Goal: Transaction & Acquisition: Book appointment/travel/reservation

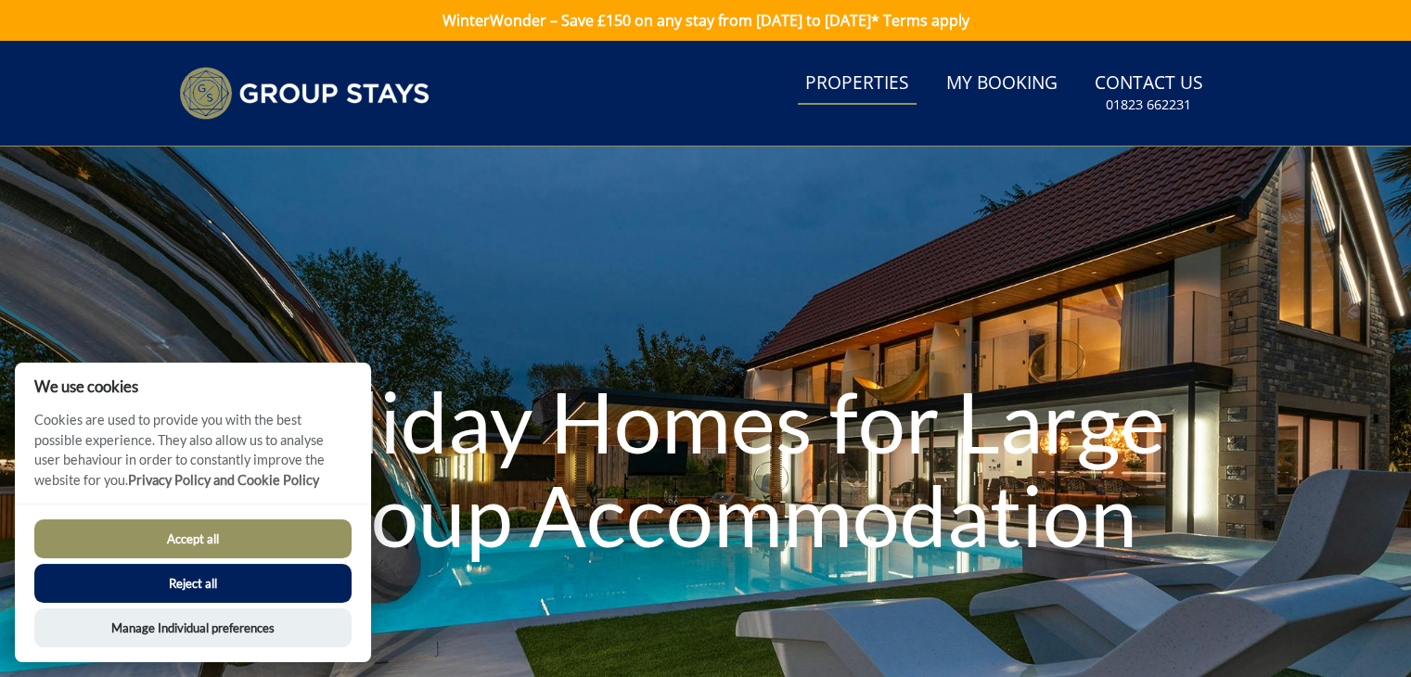
click at [841, 80] on link "Properties" at bounding box center [857, 84] width 119 height 42
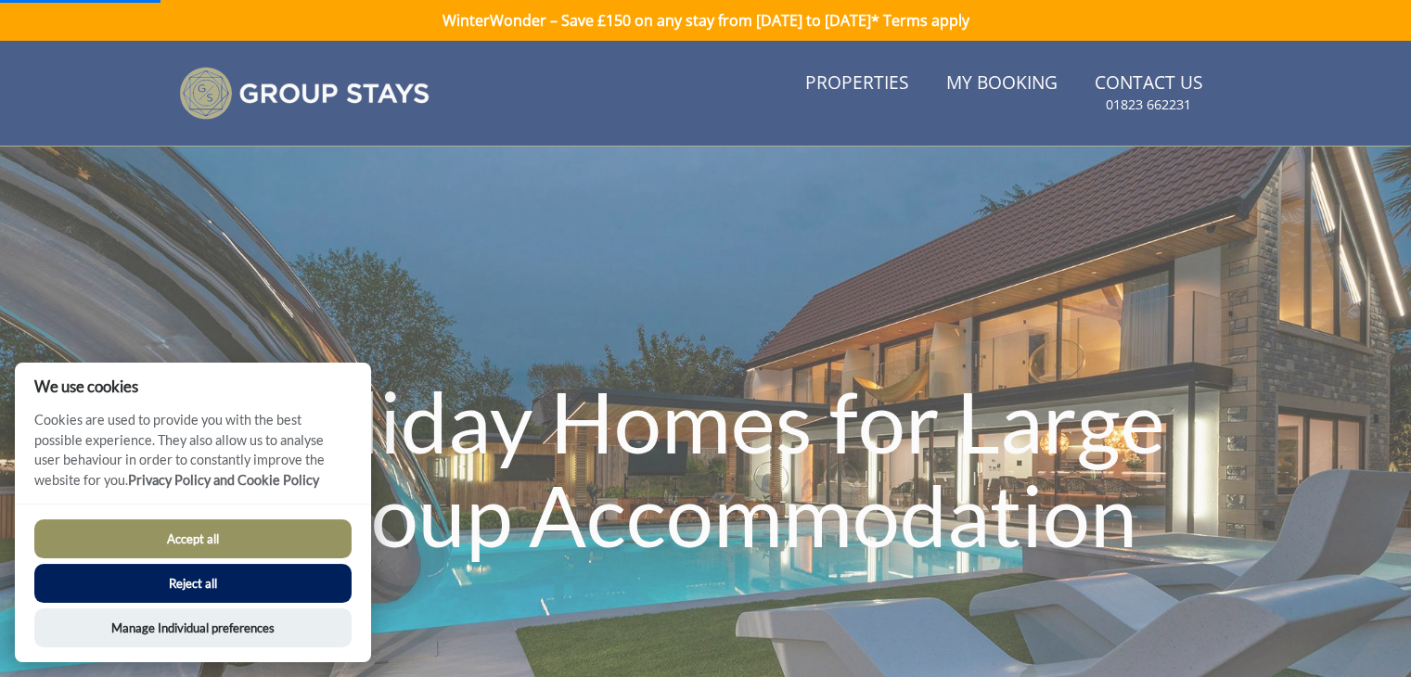
click at [202, 540] on button "Accept all" at bounding box center [192, 539] width 317 height 39
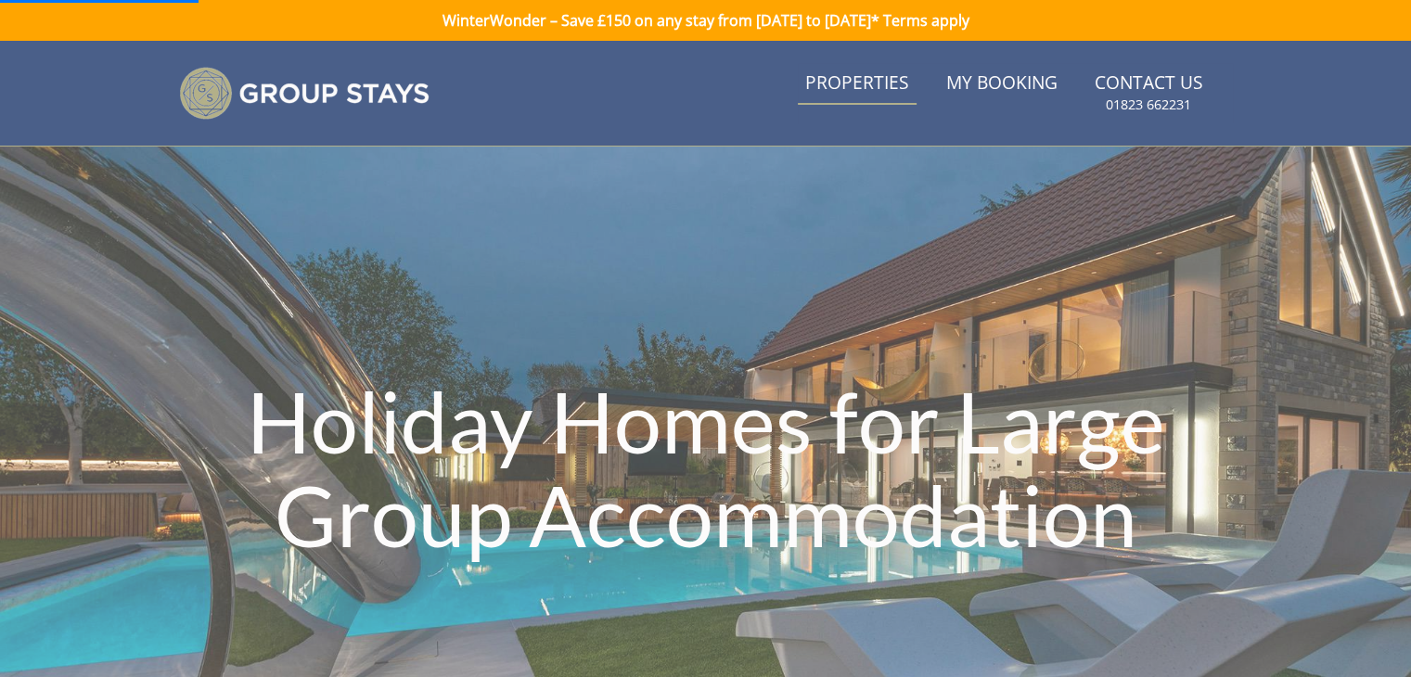
click at [867, 76] on link "Properties" at bounding box center [857, 84] width 119 height 42
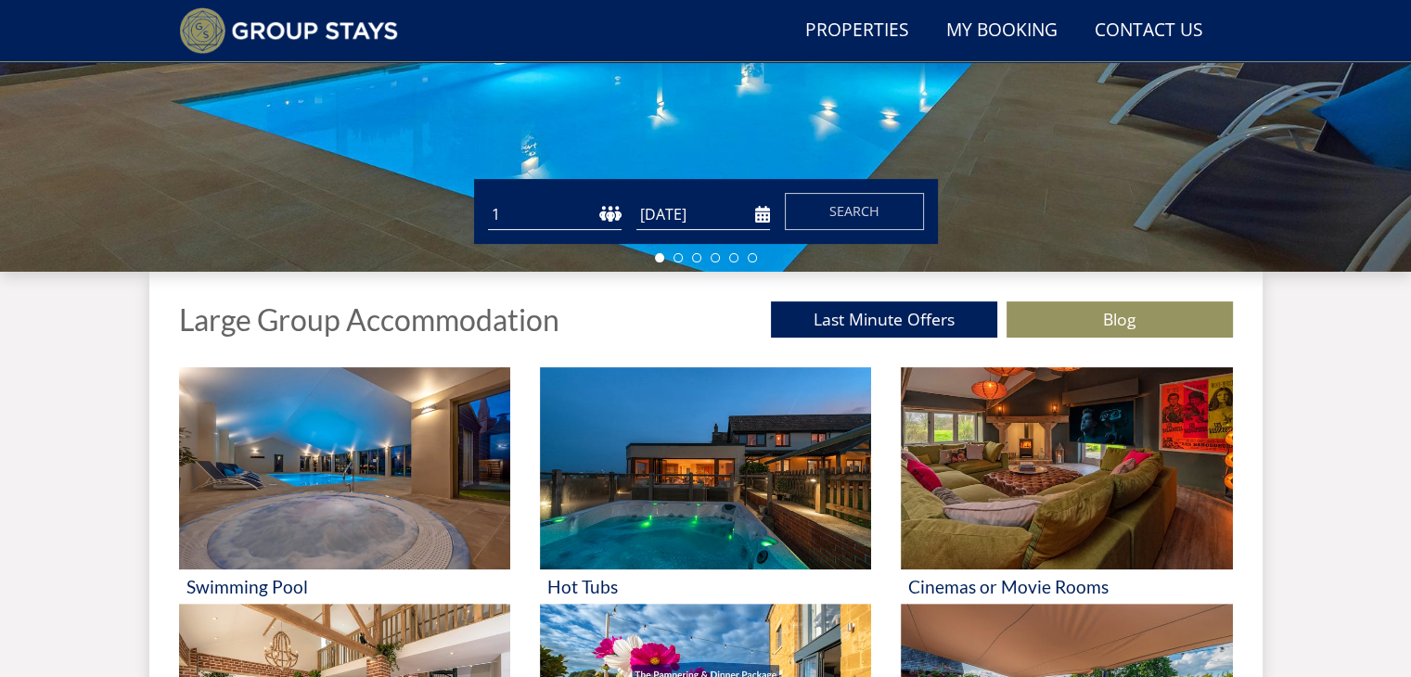
scroll to position [489, 0]
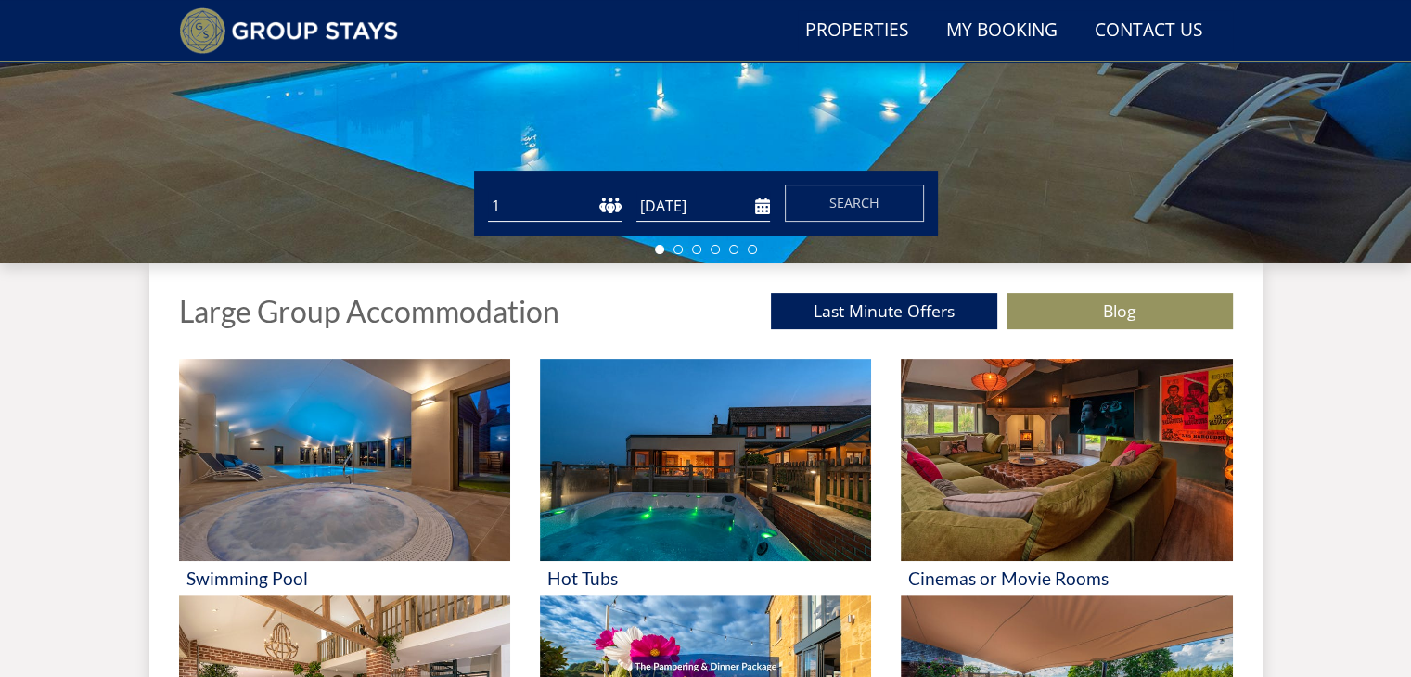
click at [627, 205] on form "Guests 1 2 3 4 5 6 7 8 9 10 11 12 13 14 15 16 17 18 19 20 21 22 23 24 25 26 27 …" at bounding box center [706, 203] width 436 height 37
click at [617, 205] on select "1 2 3 4 5 6 7 8 9 10 11 12 13 14 15 16 17 18 19 20 21 22 23 24 25 26 27 28 29 3…" at bounding box center [555, 206] width 134 height 31
click at [488, 191] on select "1 2 3 4 5 6 7 8 9 10 11 12 13 14 15 16 17 18 19 20 21 22 23 24 25 26 27 28 29 3…" at bounding box center [555, 206] width 134 height 31
click at [542, 218] on select "1 2 3 4 5 6 7 8 9 10 11 12 13 14 15 16 17 18 19 20 21 22 23 24 25 26 27 28 29 3…" at bounding box center [555, 206] width 134 height 31
select select "14"
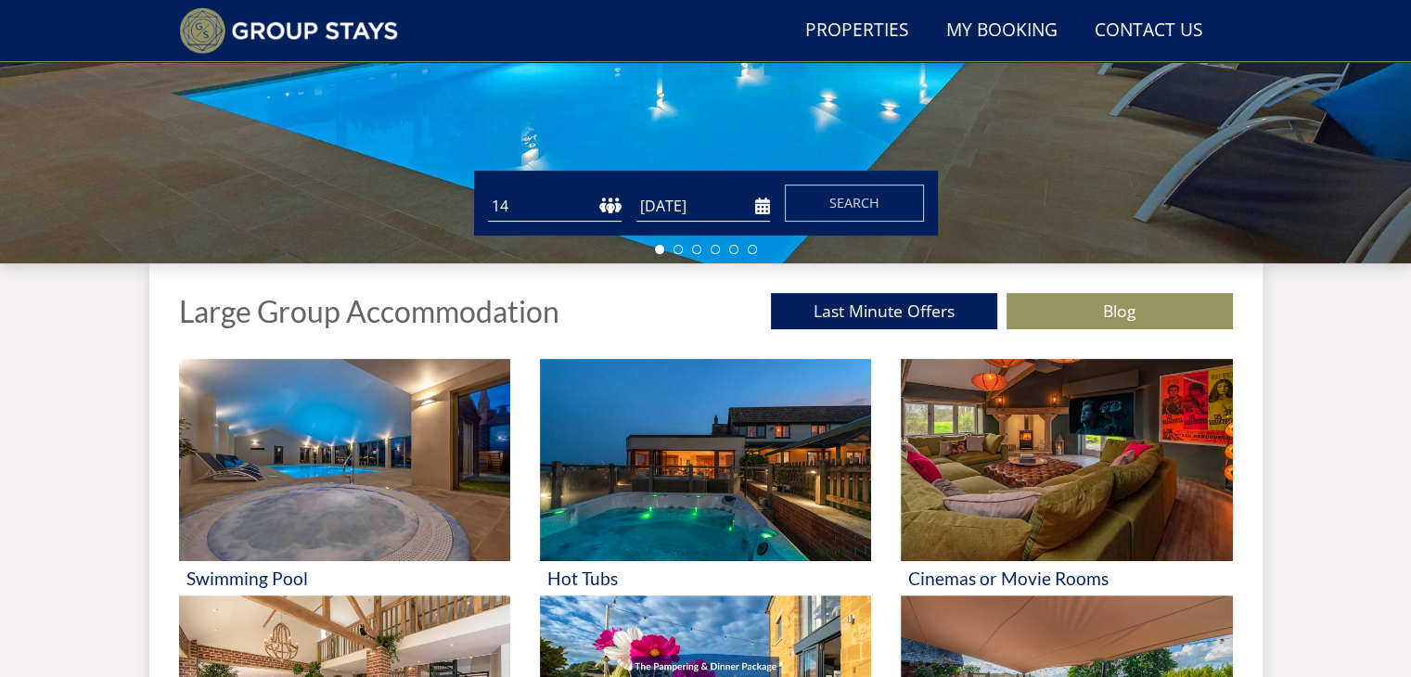
click at [488, 191] on select "1 2 3 4 5 6 7 8 9 10 11 12 13 14 15 16 17 18 19 20 21 22 23 24 25 26 27 28 29 3…" at bounding box center [555, 206] width 134 height 31
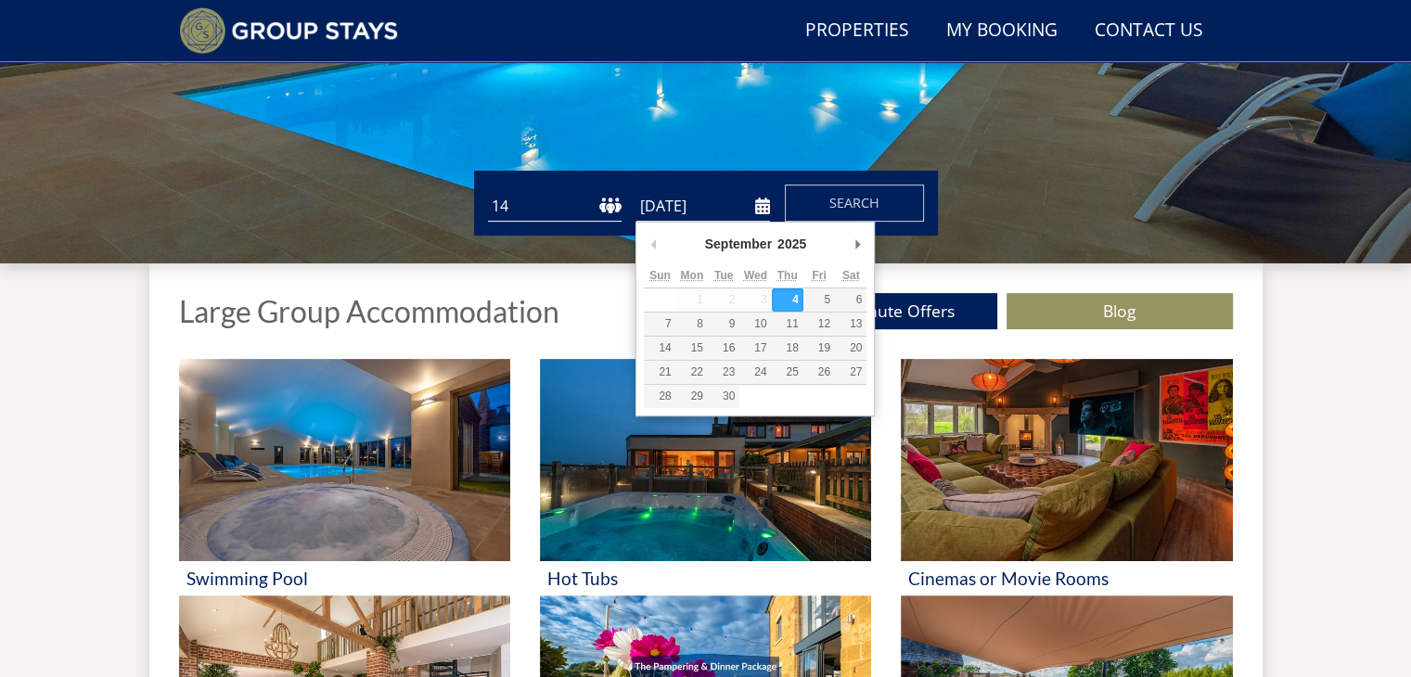
click at [765, 210] on input "[DATE]" at bounding box center [704, 206] width 134 height 31
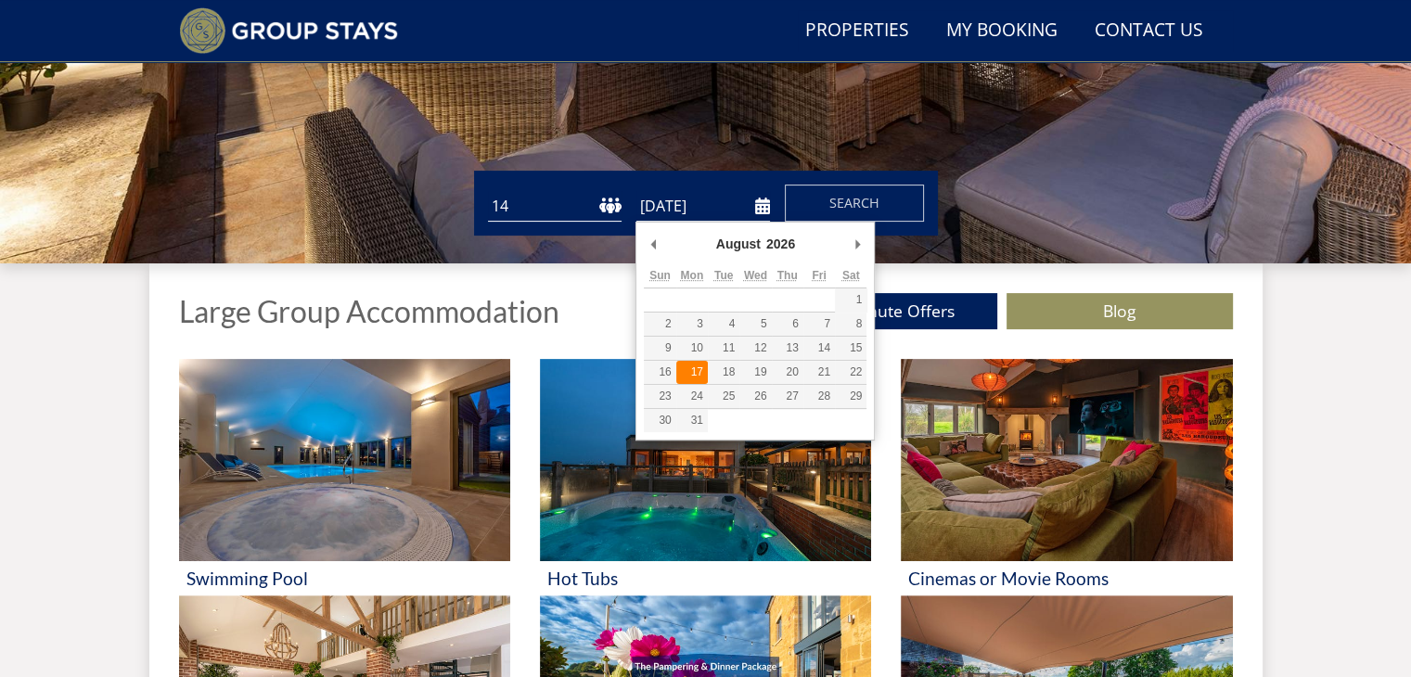
type input "[DATE]"
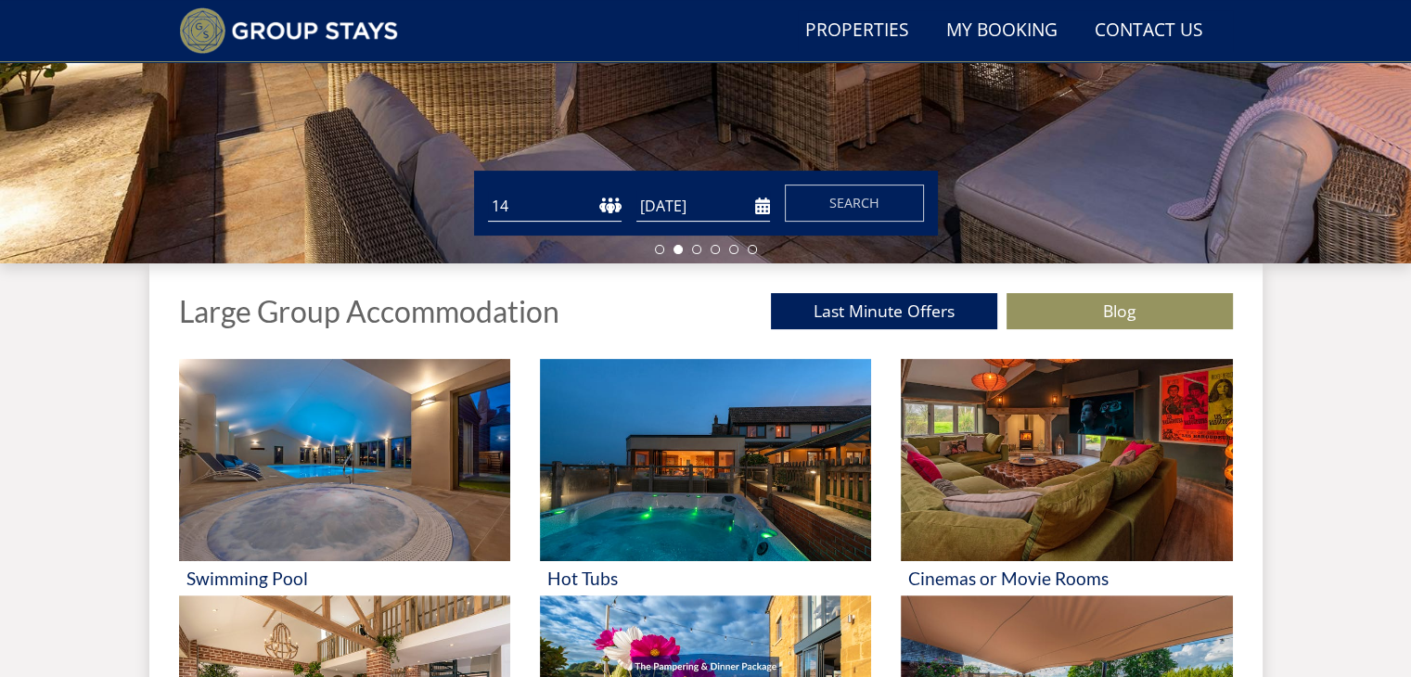
click at [879, 183] on div "Guests 1 2 3 4 5 6 7 8 9 10 11 12 13 14 15 16 17 18 19 20 21 22 23 24 25 26 27 …" at bounding box center [706, 203] width 464 height 65
click at [888, 198] on button "Search" at bounding box center [854, 203] width 139 height 37
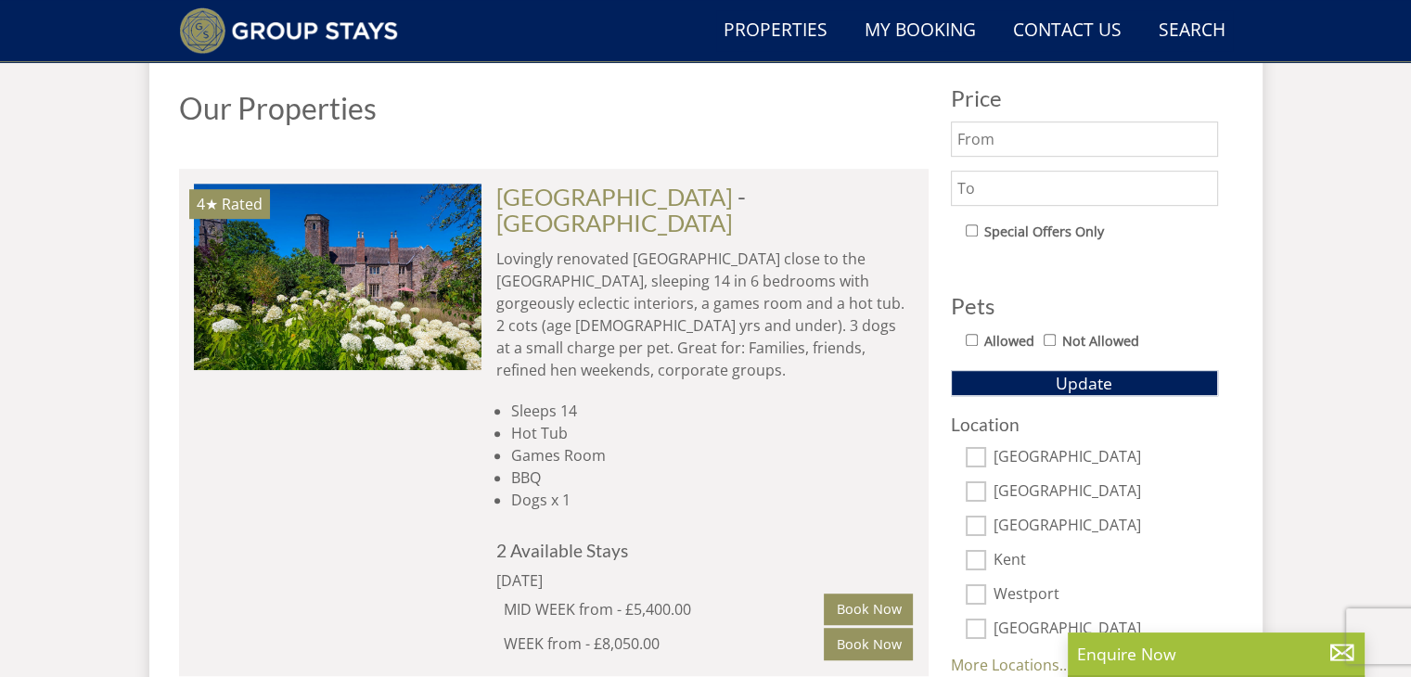
scroll to position [1002, 0]
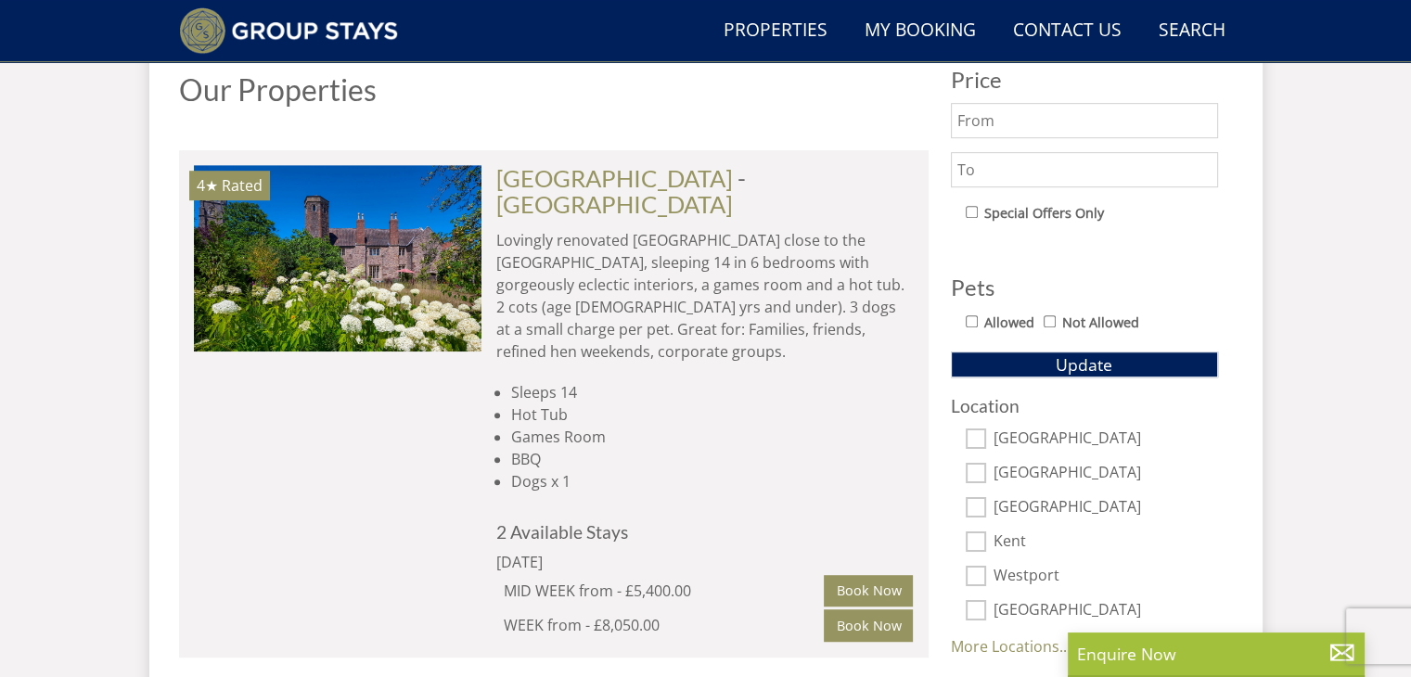
click at [971, 318] on input "Allowed" at bounding box center [972, 321] width 12 height 12
checkbox input "true"
click at [1097, 354] on span "Update" at bounding box center [1084, 365] width 57 height 22
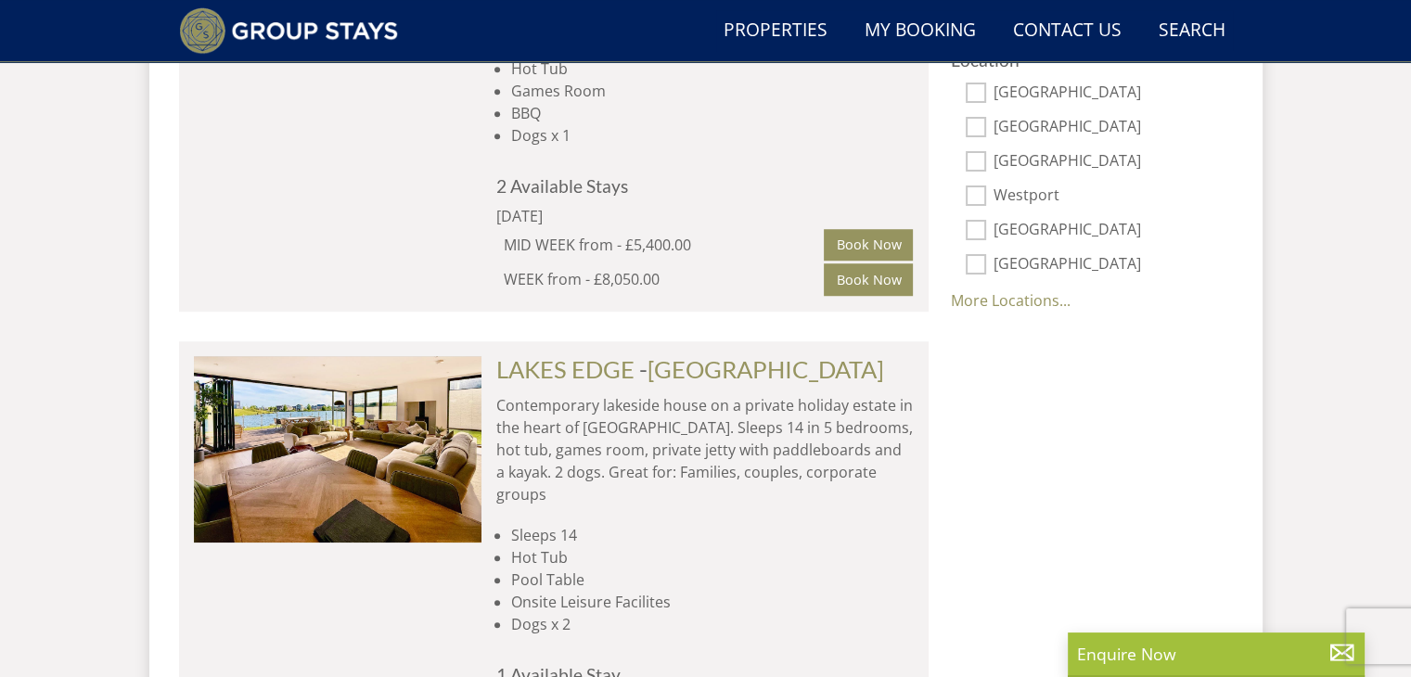
scroll to position [1385, 0]
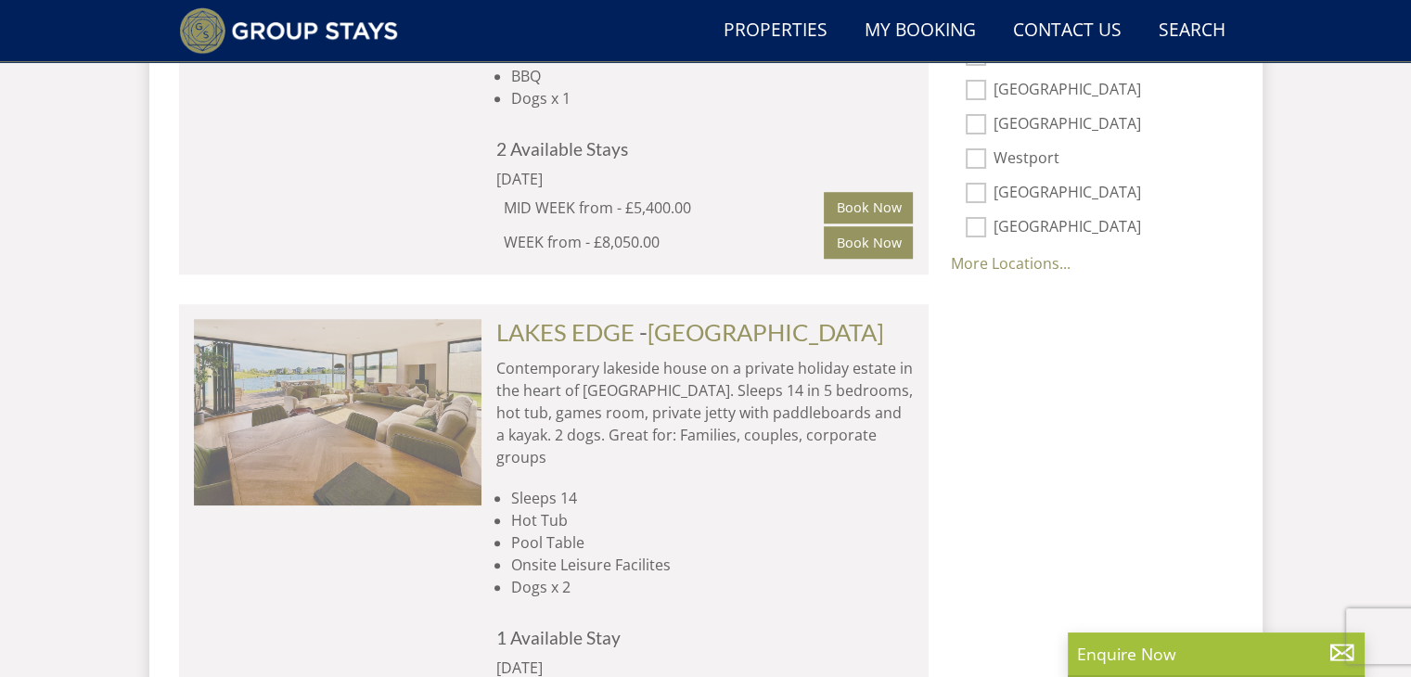
click at [413, 369] on img at bounding box center [338, 412] width 288 height 186
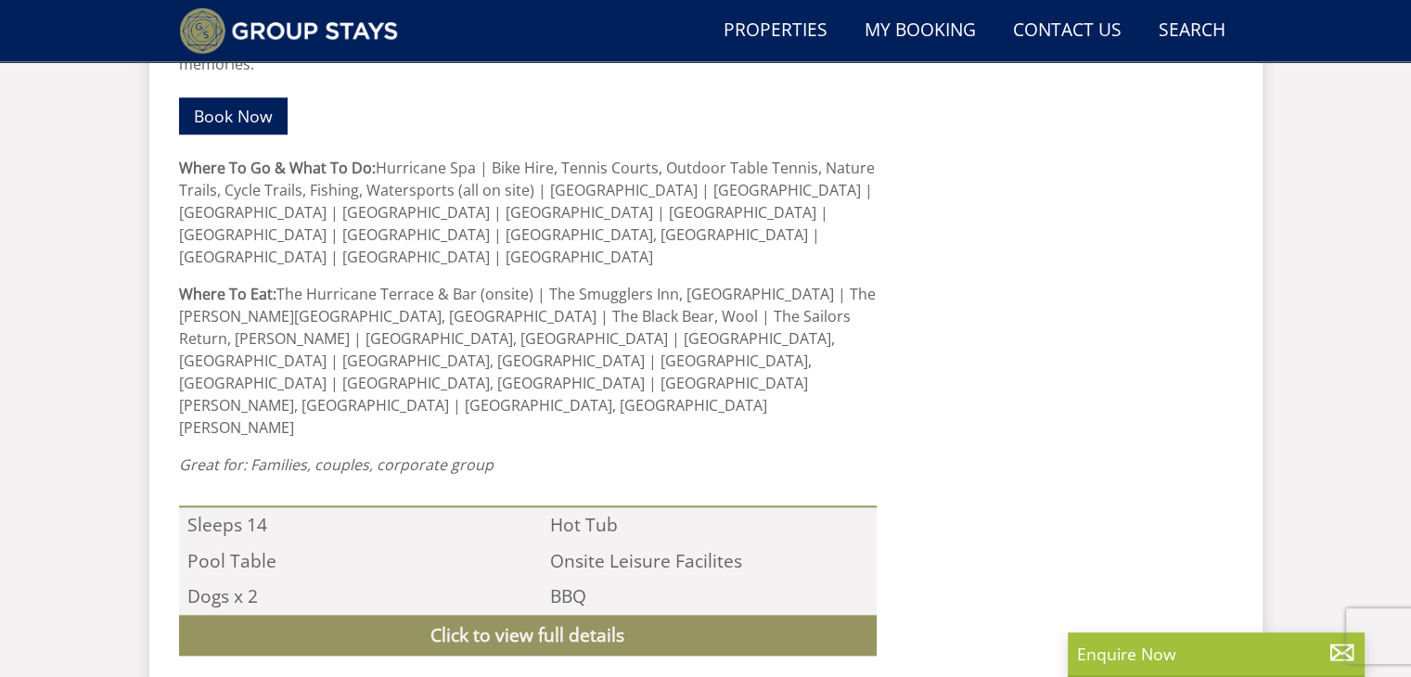
scroll to position [1831, 0]
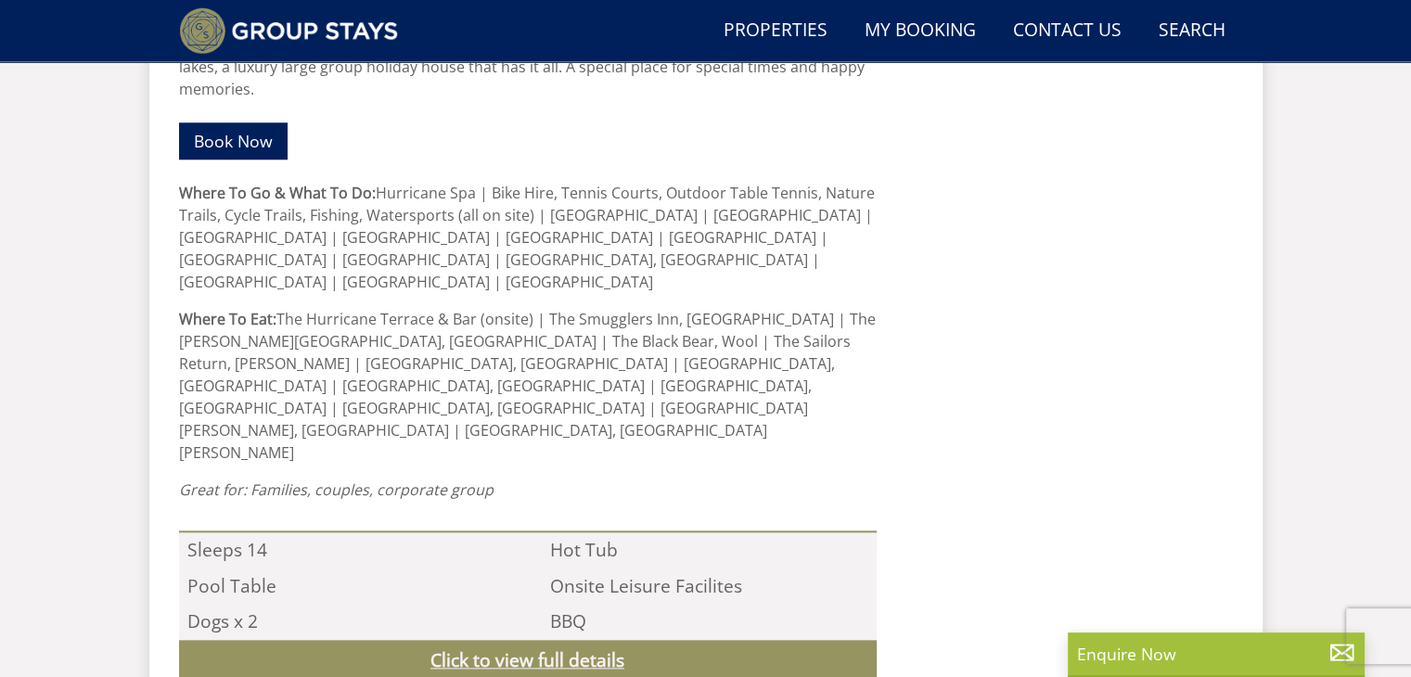
click at [560, 640] on link "Click to view full details" at bounding box center [528, 661] width 698 height 42
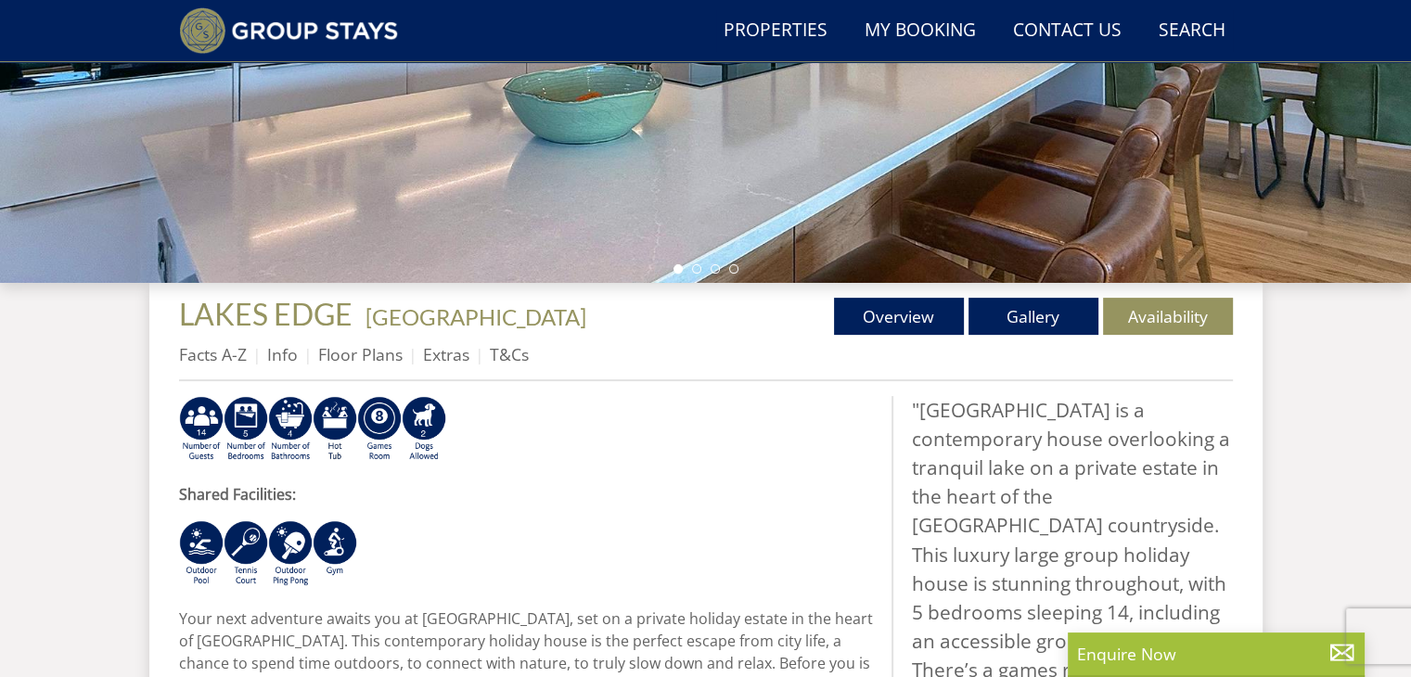
scroll to position [445, 0]
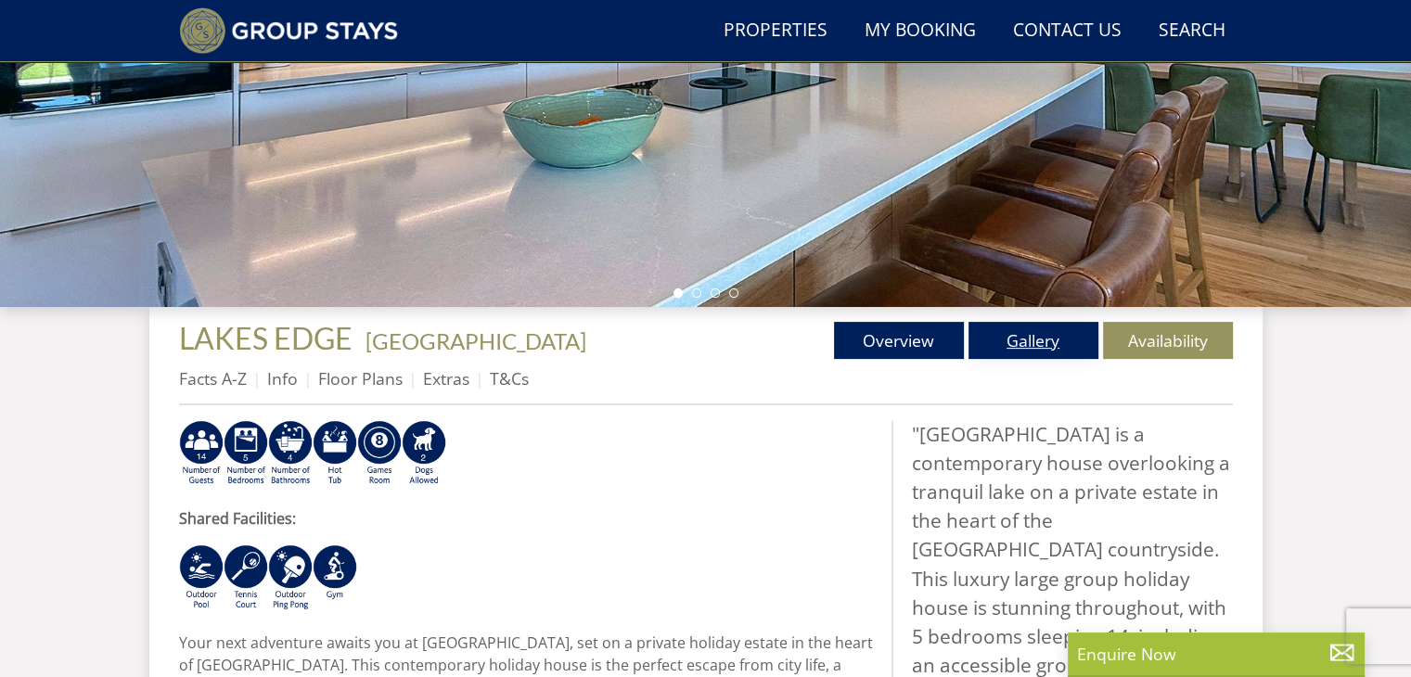
click at [1036, 345] on link "Gallery" at bounding box center [1034, 340] width 130 height 37
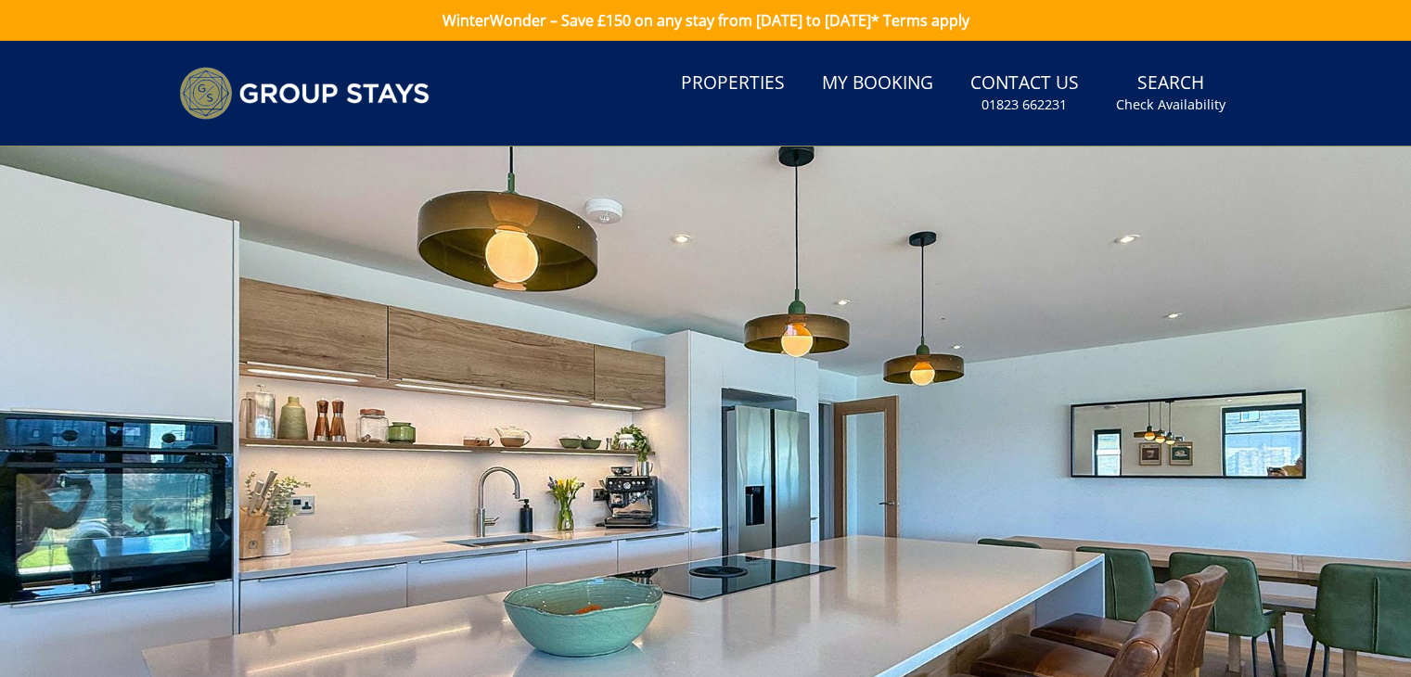
click at [1293, 481] on div at bounding box center [705, 472] width 1411 height 650
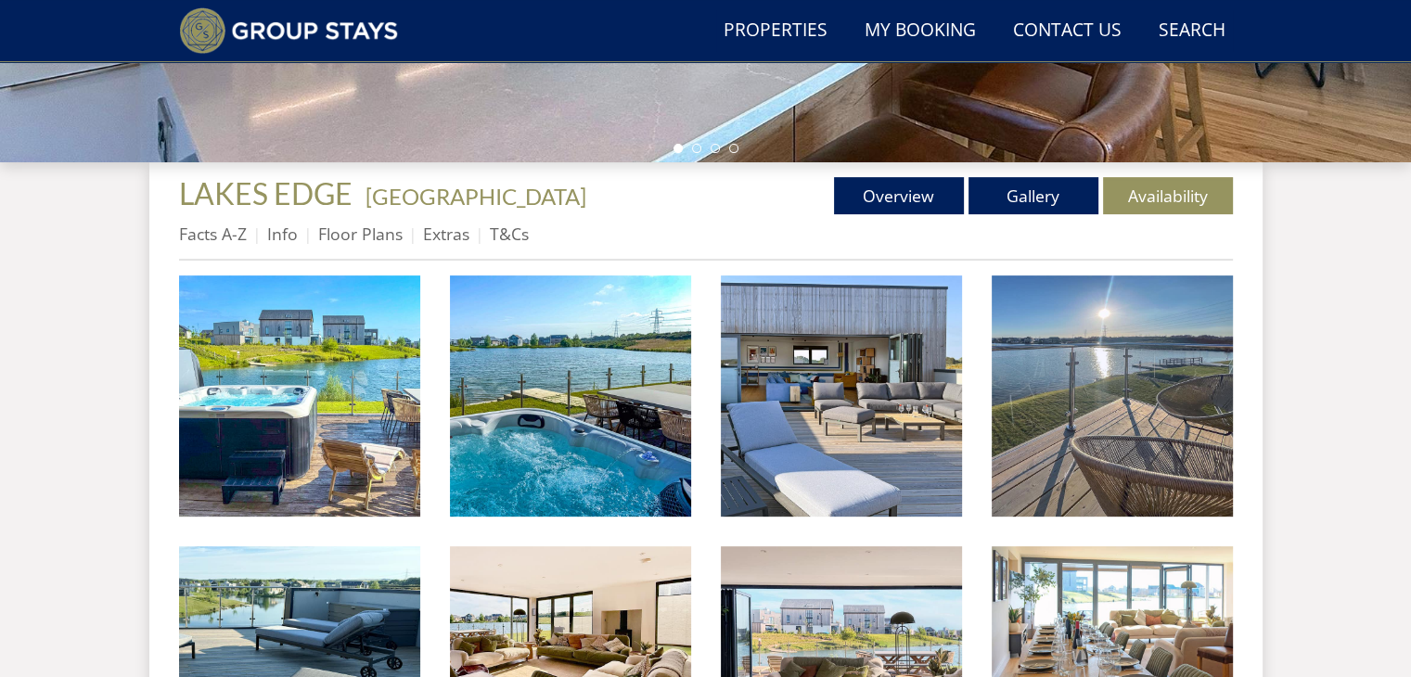
scroll to position [625, 0]
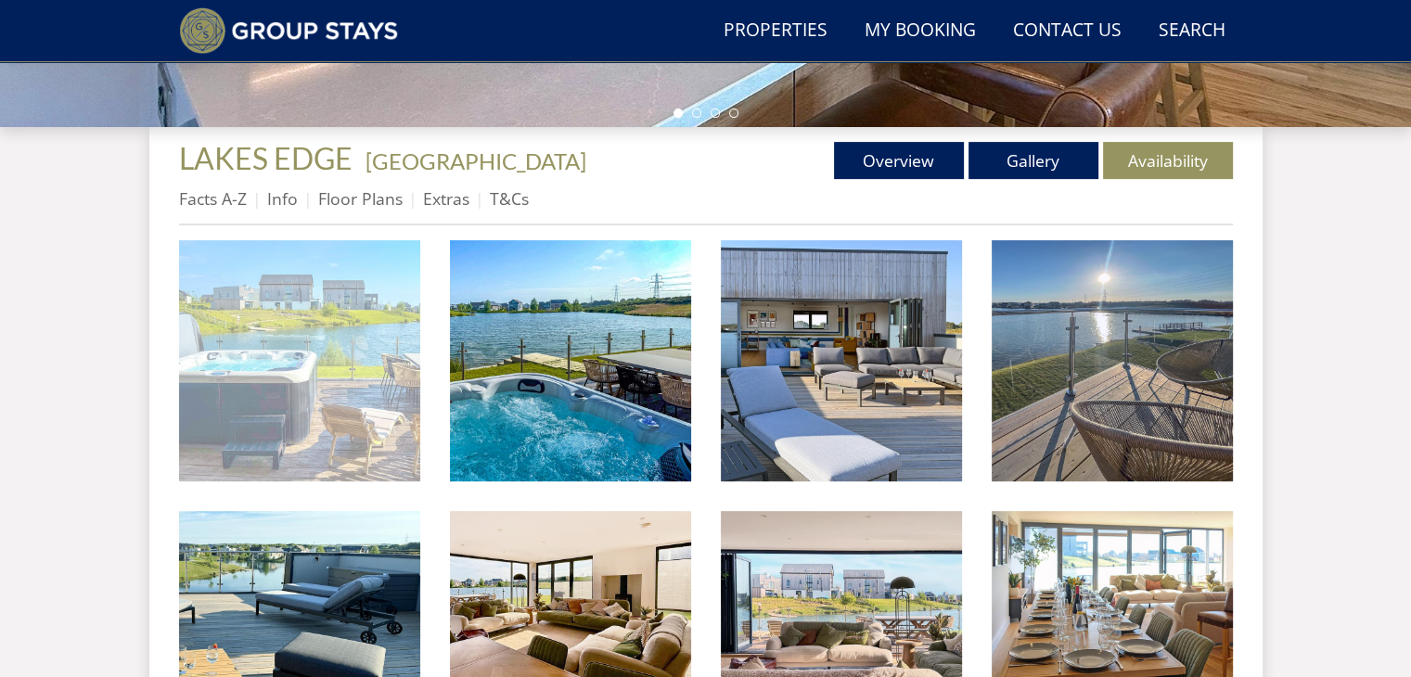
click at [317, 418] on img at bounding box center [299, 360] width 241 height 241
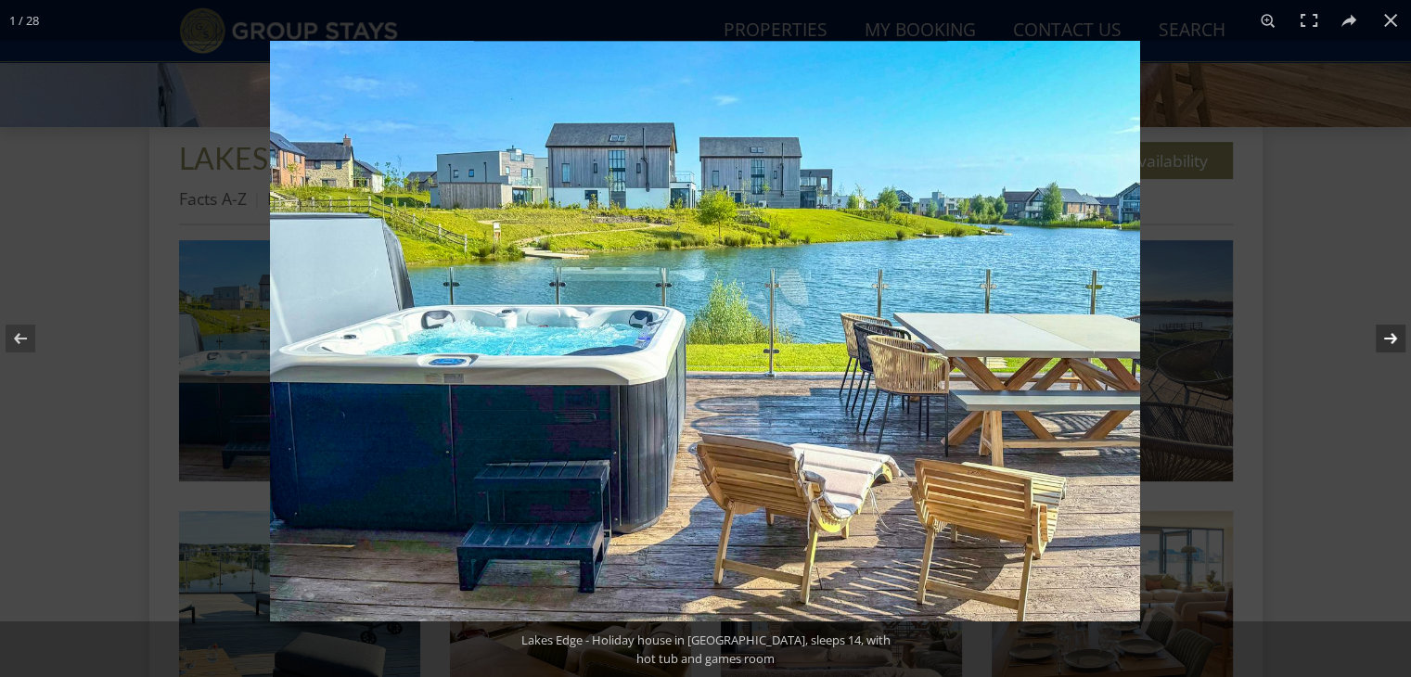
click at [1396, 337] on button at bounding box center [1378, 338] width 65 height 93
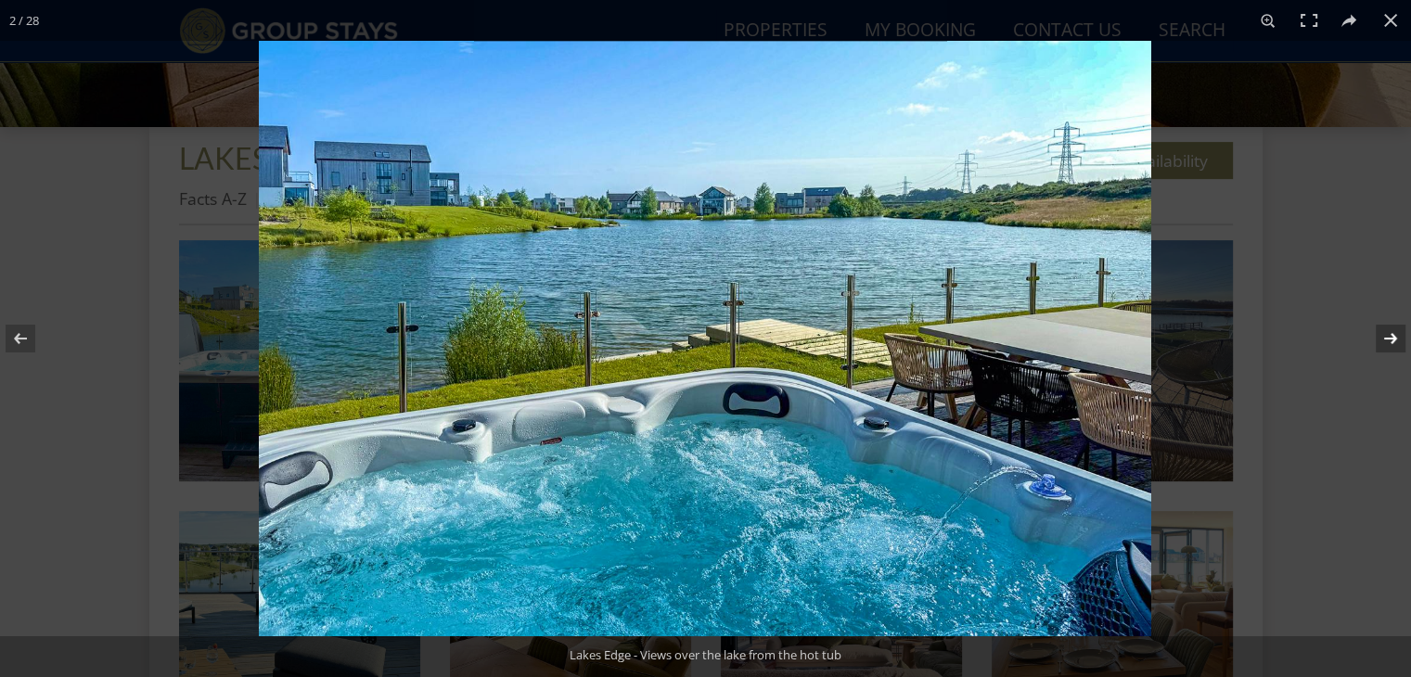
click at [1396, 337] on button at bounding box center [1378, 338] width 65 height 93
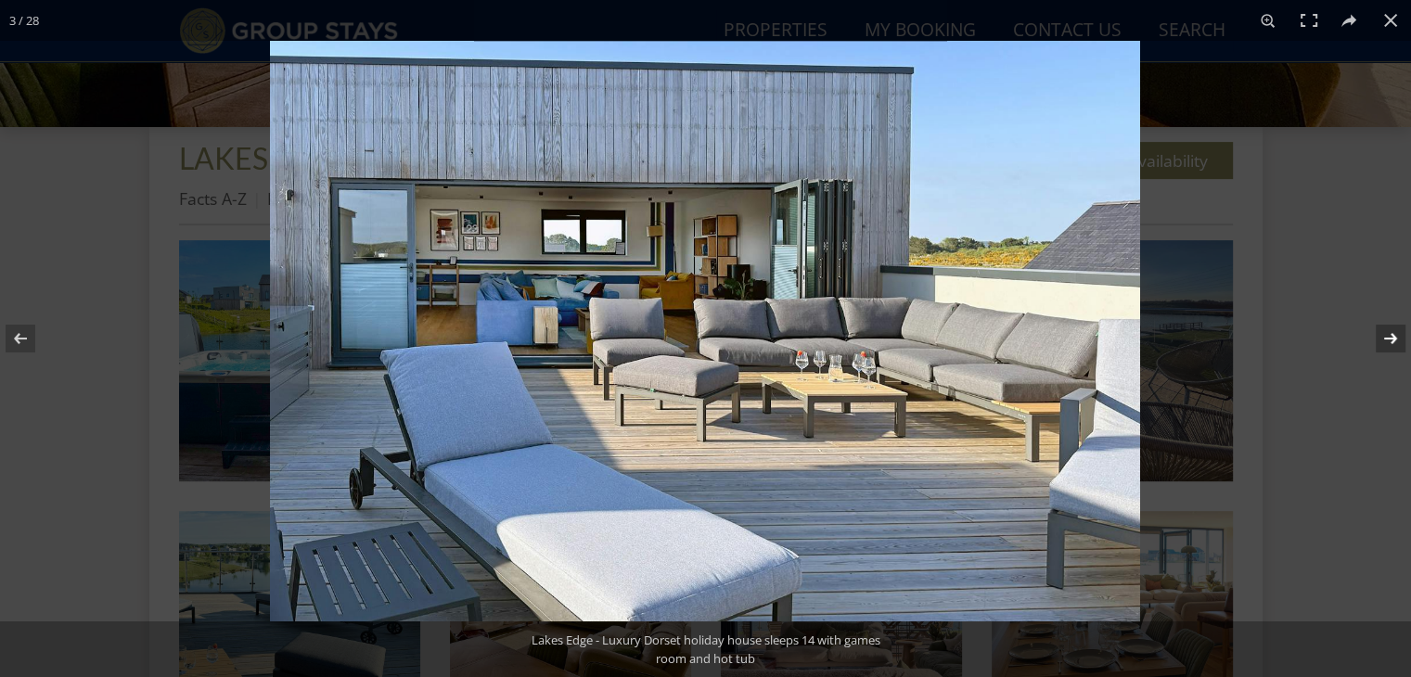
click at [1396, 337] on button at bounding box center [1378, 338] width 65 height 93
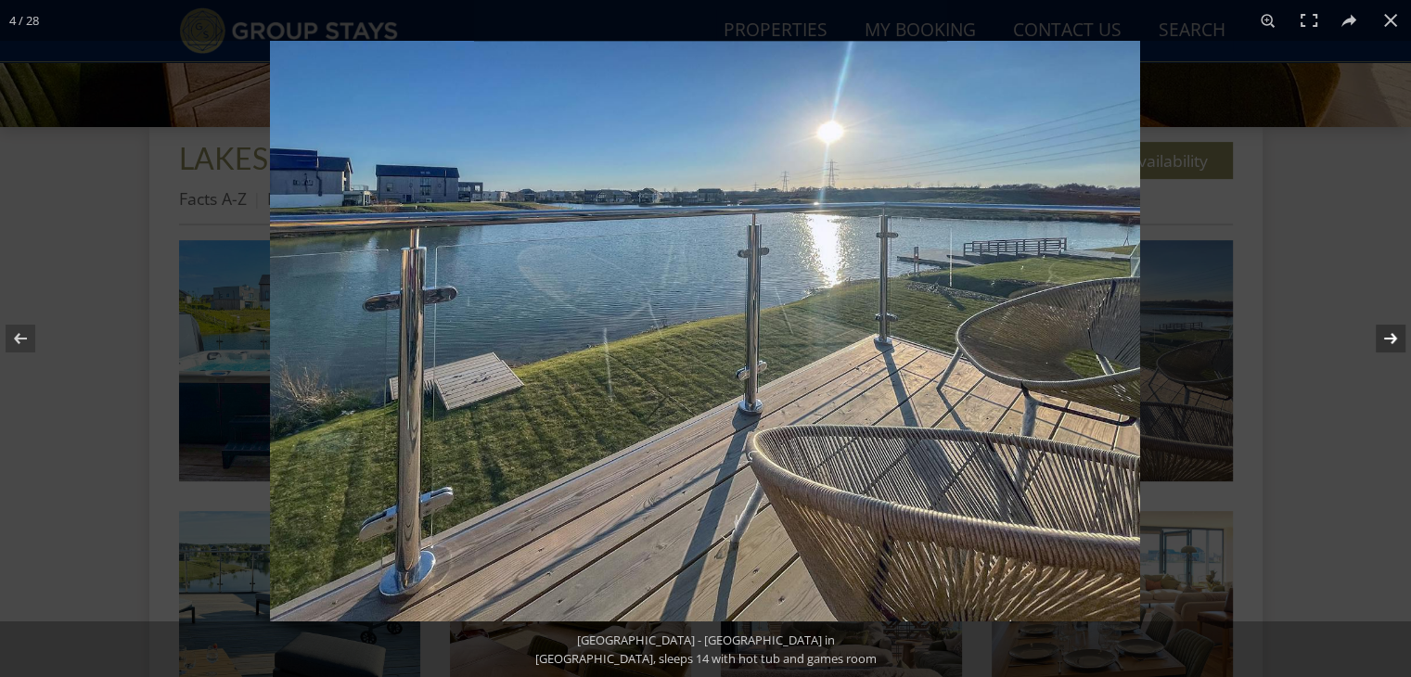
click at [1396, 337] on button at bounding box center [1378, 338] width 65 height 93
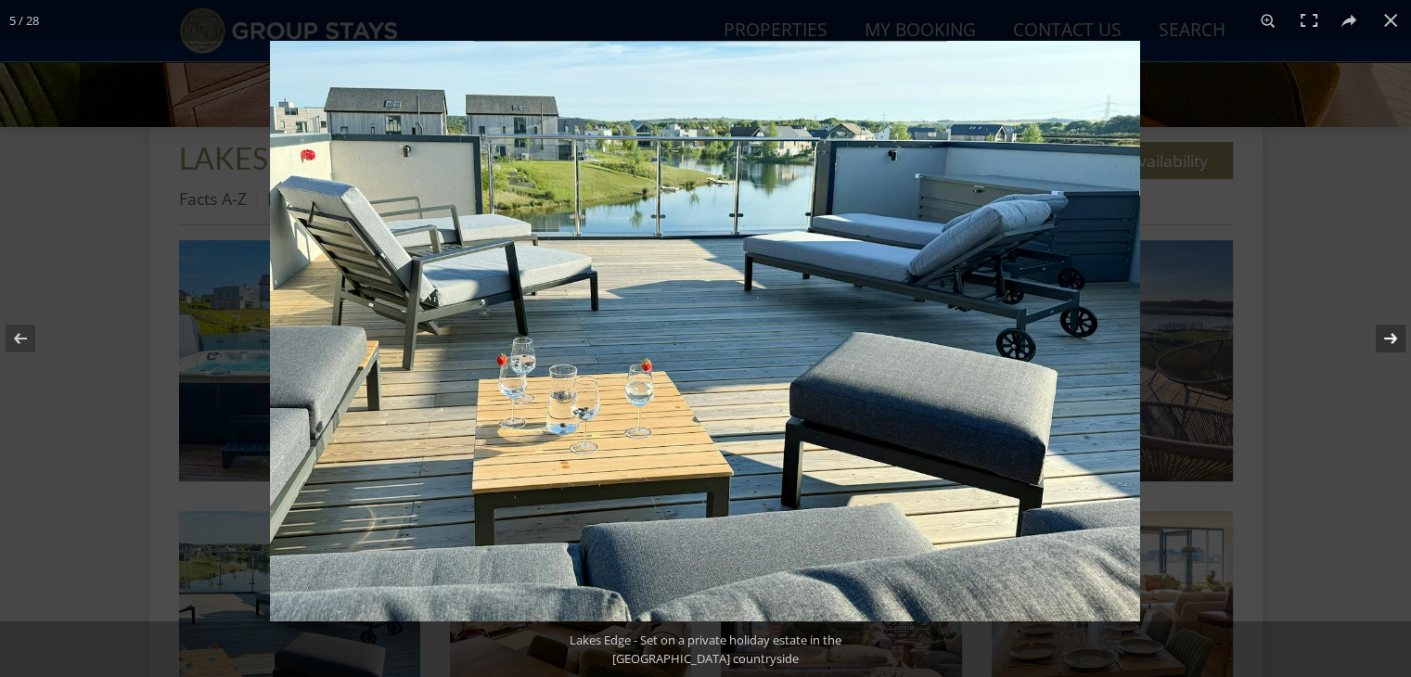
click at [1396, 337] on button at bounding box center [1378, 338] width 65 height 93
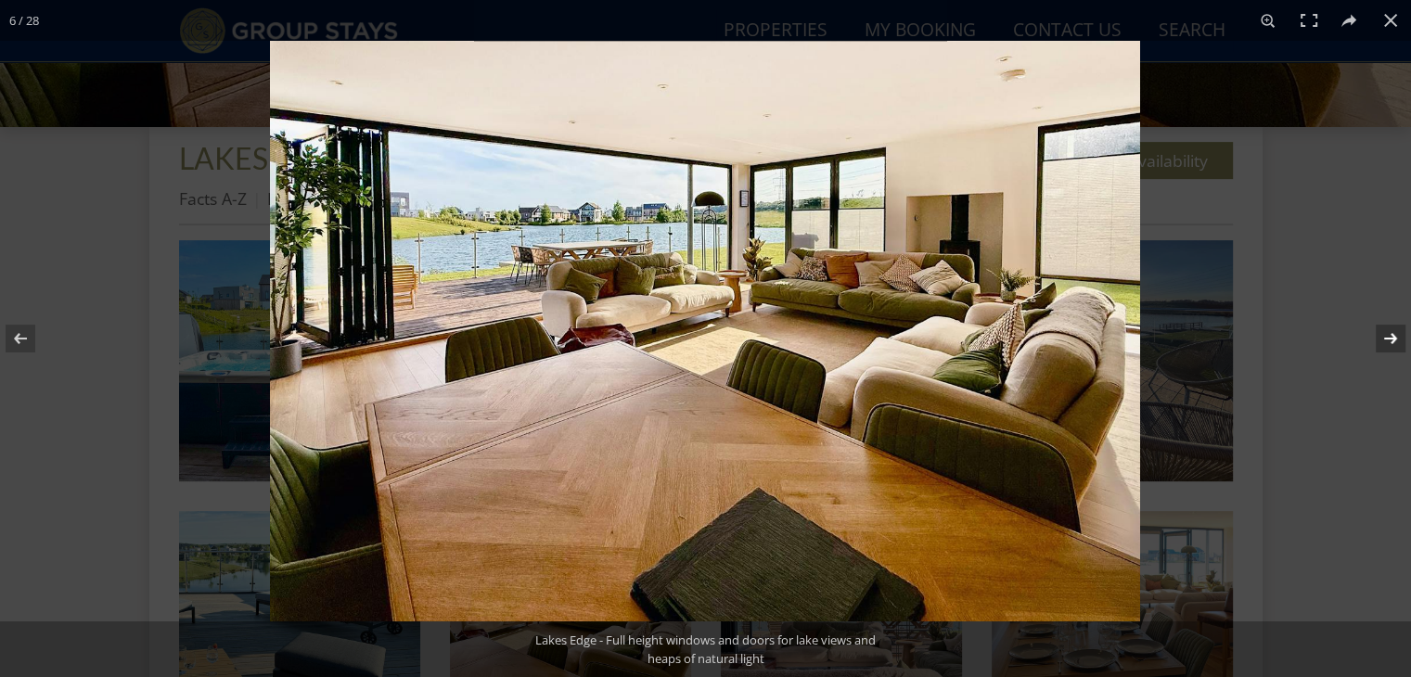
click at [1396, 337] on button at bounding box center [1378, 338] width 65 height 93
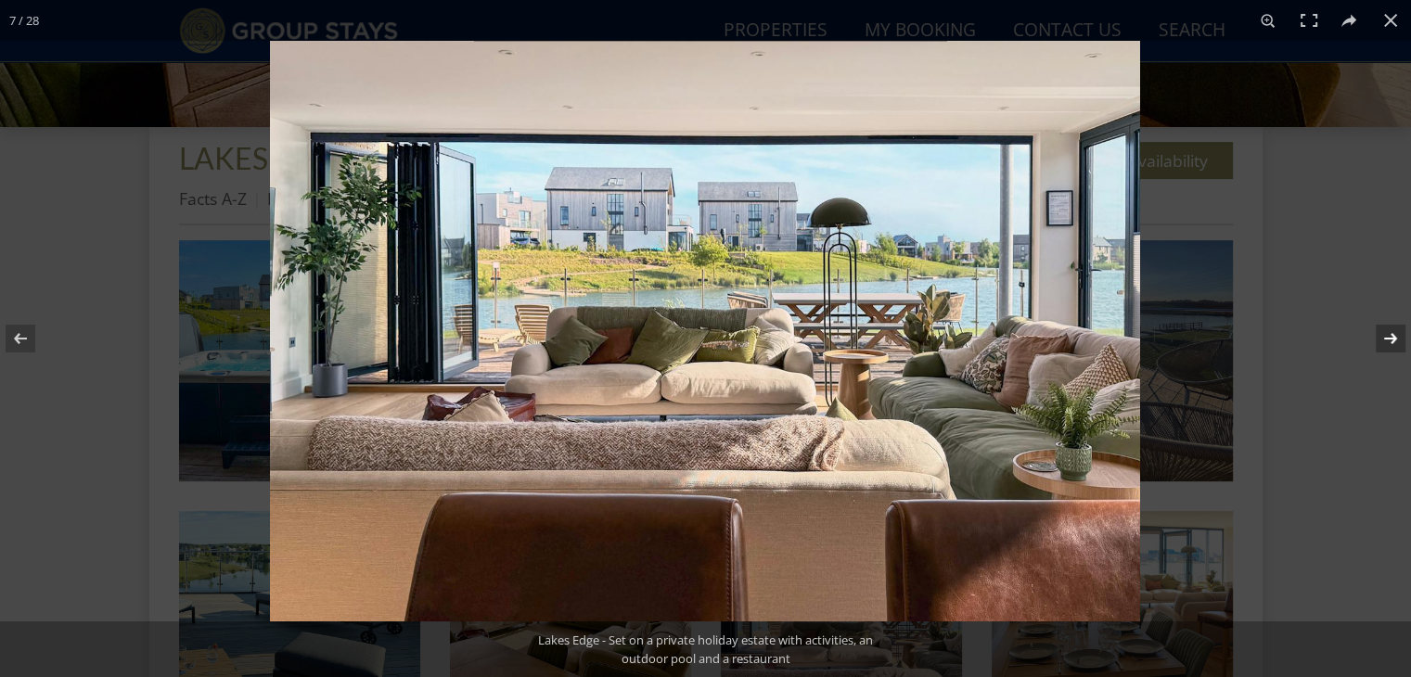
click at [1396, 337] on button at bounding box center [1378, 338] width 65 height 93
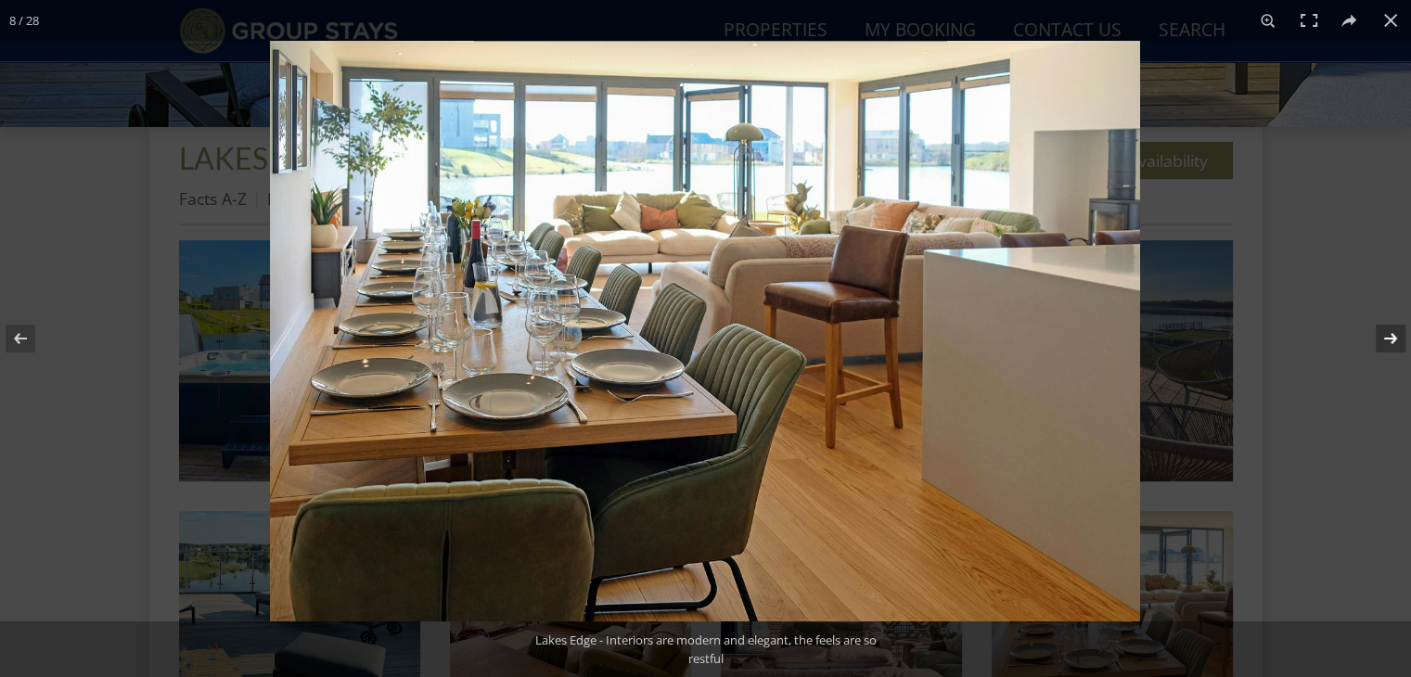
click at [1396, 337] on button at bounding box center [1378, 338] width 65 height 93
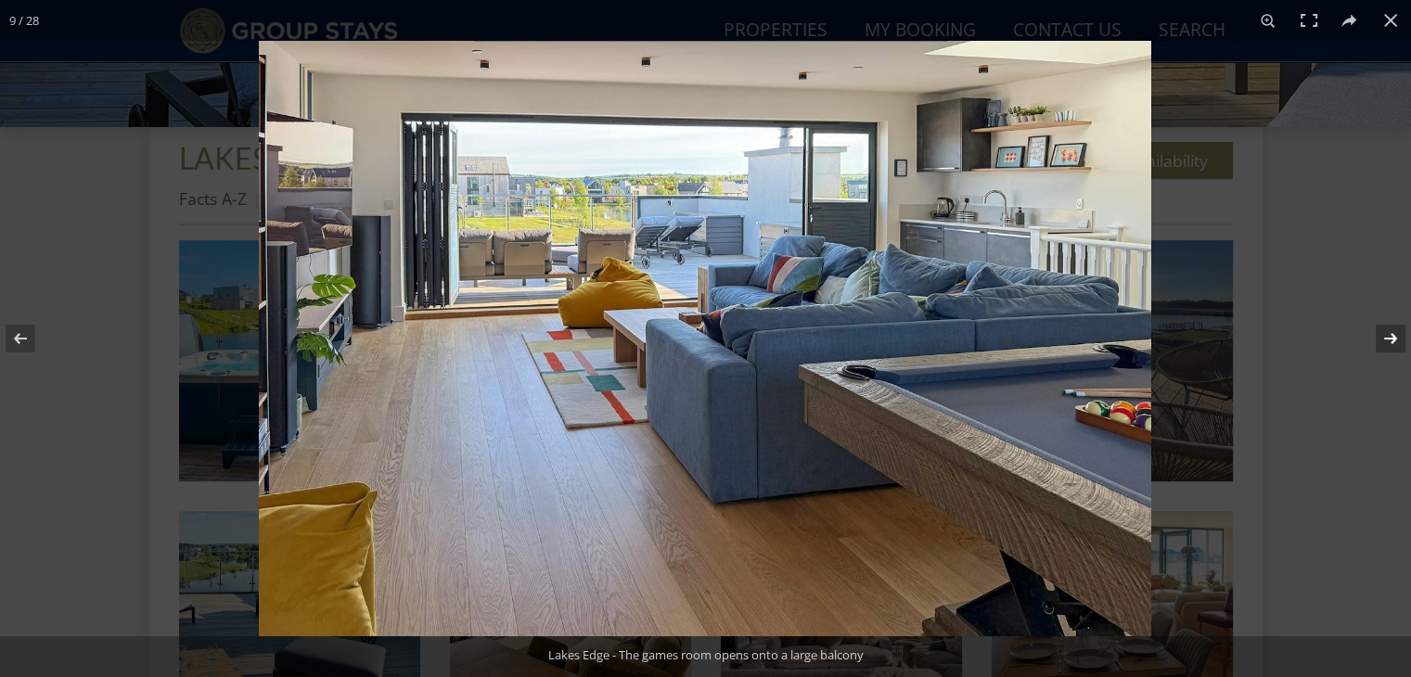
click at [1396, 337] on button at bounding box center [1378, 338] width 65 height 93
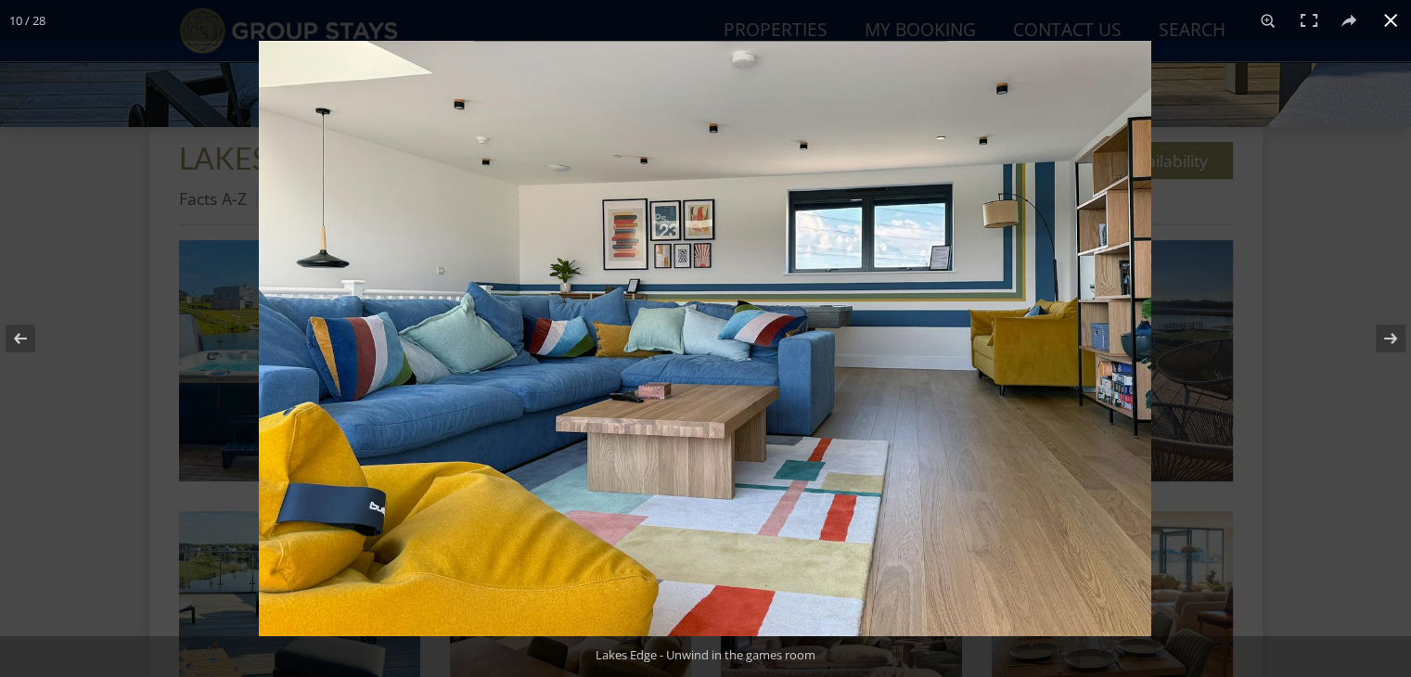
click at [1388, 27] on button at bounding box center [1391, 20] width 41 height 41
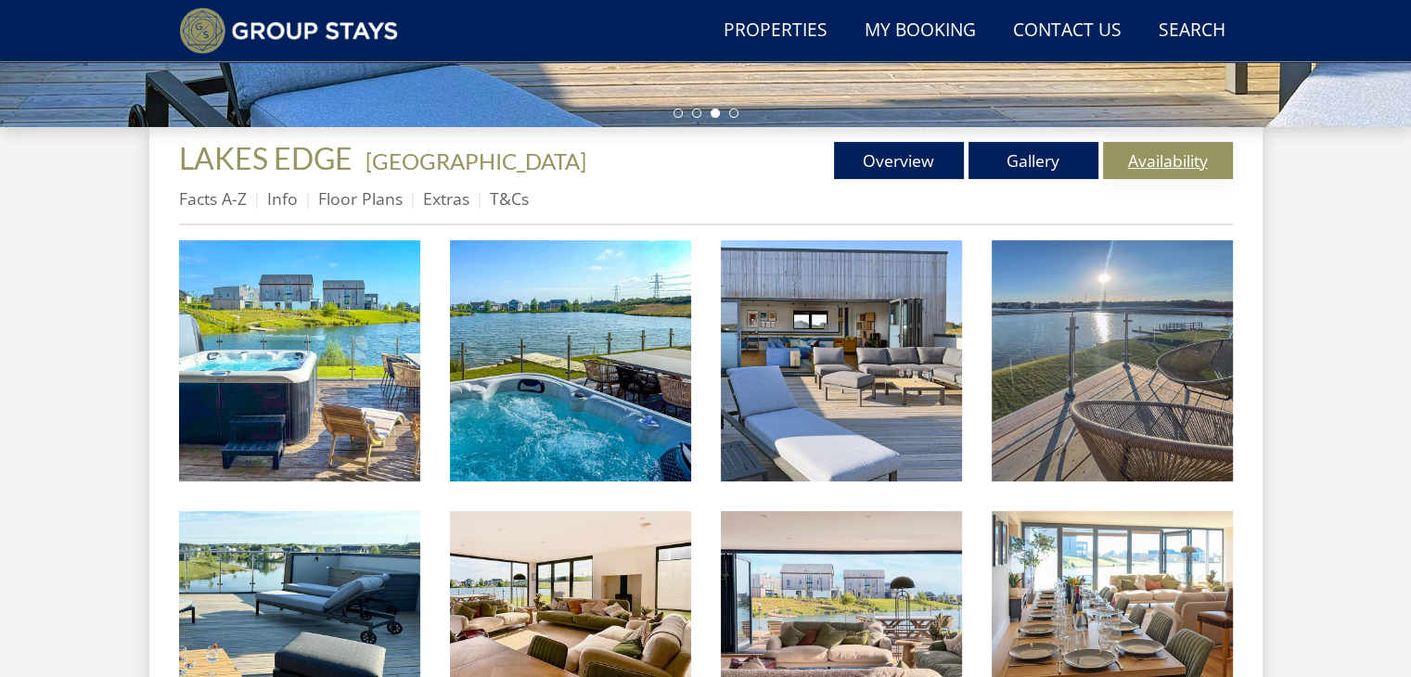
click at [1162, 169] on link "Availability" at bounding box center [1168, 160] width 130 height 37
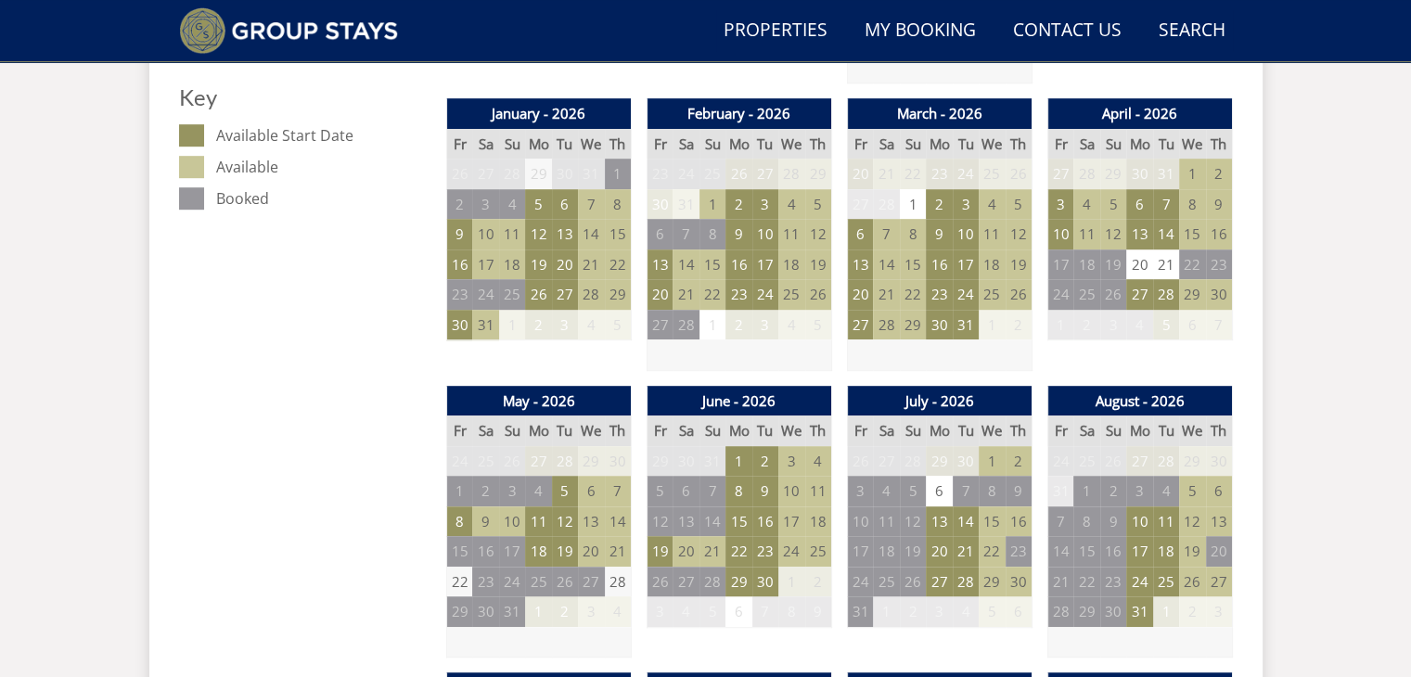
scroll to position [1065, 0]
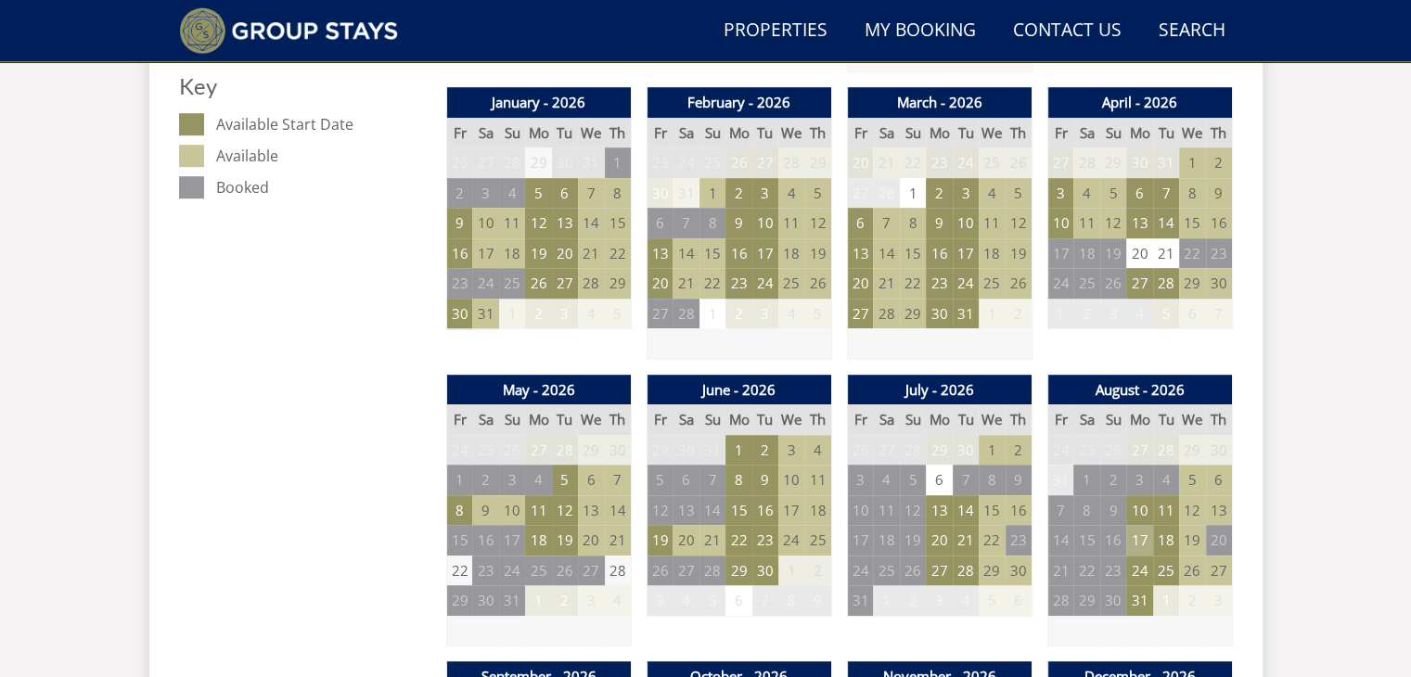
click at [1144, 545] on td "17" at bounding box center [1139, 540] width 26 height 31
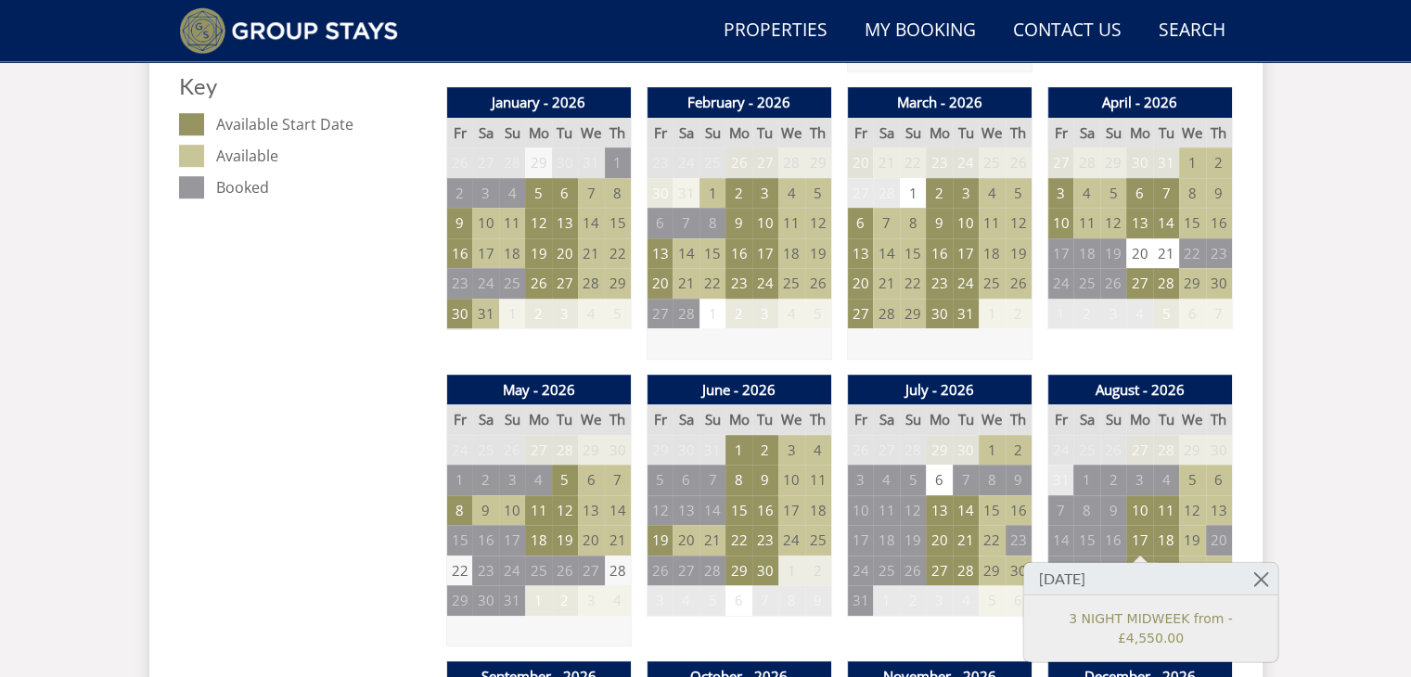
click at [1288, 528] on div "Search Menu Properties My Booking Contact Us [PHONE_NUMBER] Search Check Availa…" at bounding box center [705, 688] width 1411 height 3424
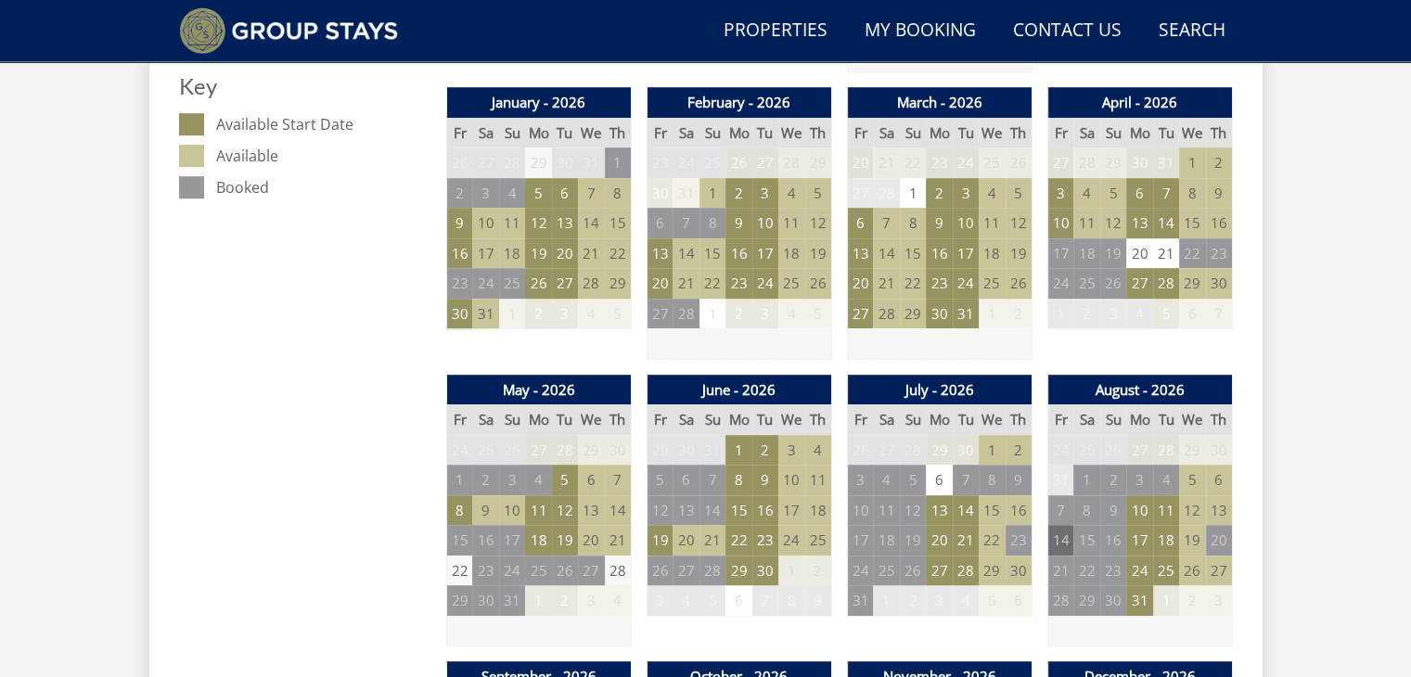
click at [1064, 543] on td "14" at bounding box center [1061, 540] width 26 height 31
click at [1173, 537] on td "18" at bounding box center [1166, 540] width 26 height 31
click at [1141, 535] on td "17" at bounding box center [1139, 540] width 26 height 31
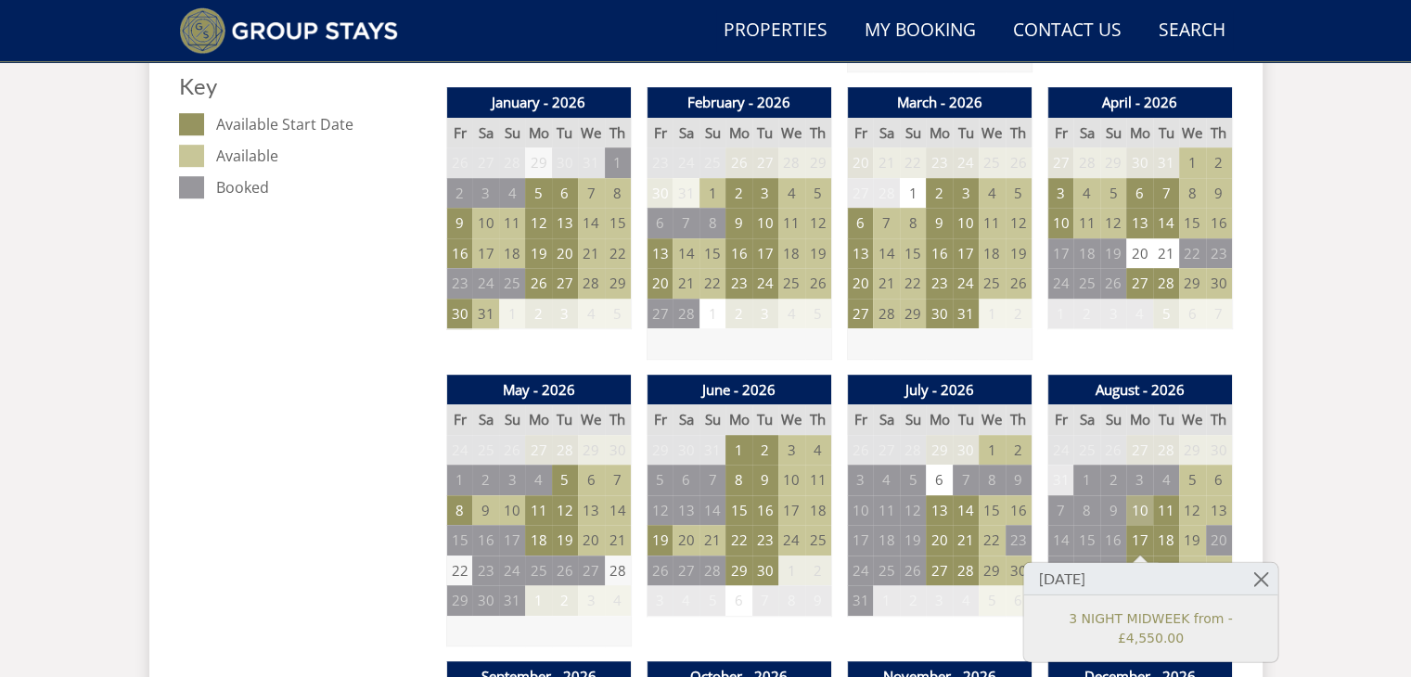
click at [1139, 508] on td "10" at bounding box center [1139, 510] width 26 height 31
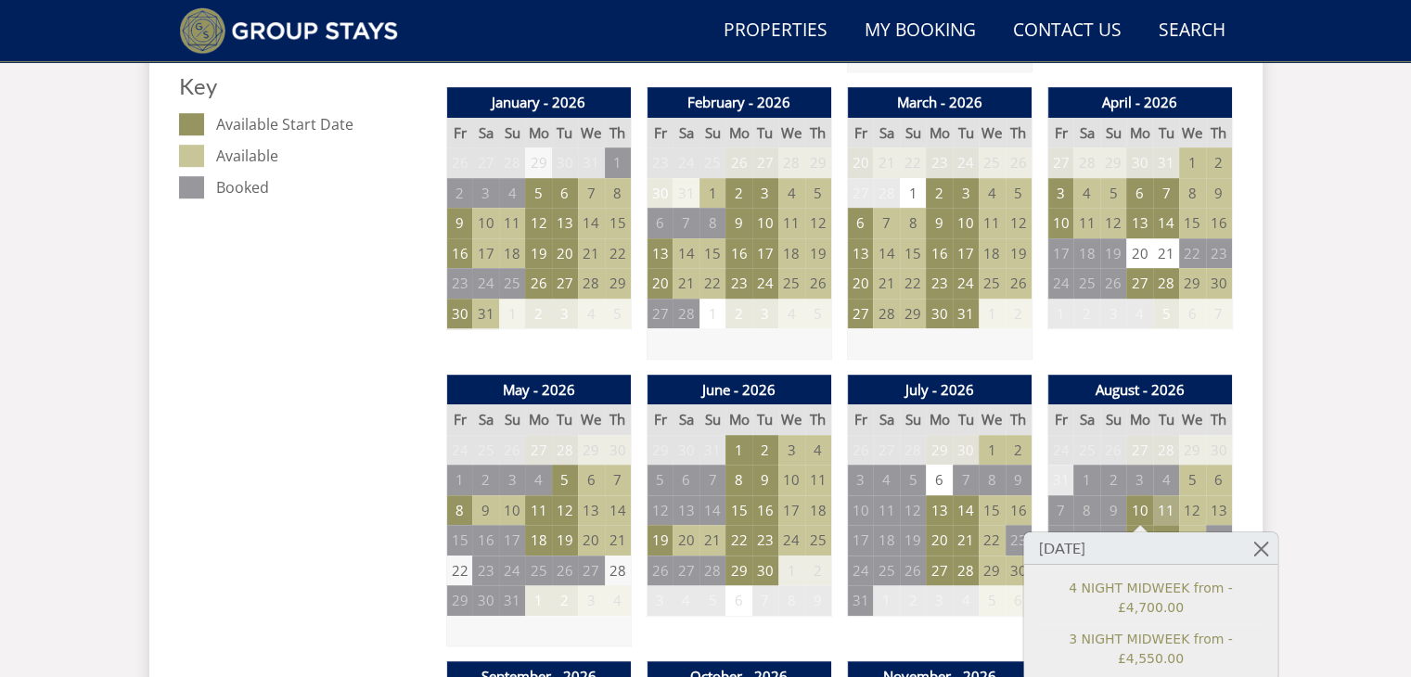
click at [1166, 506] on td "11" at bounding box center [1166, 510] width 26 height 31
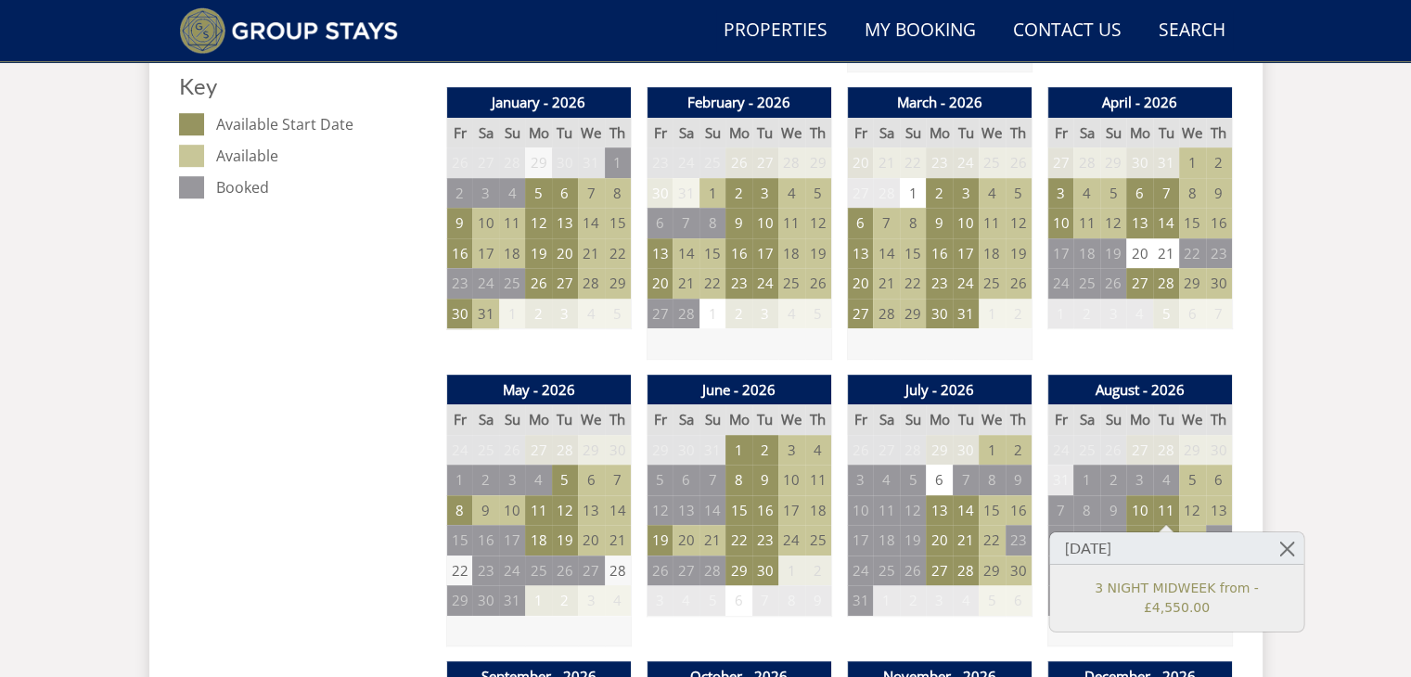
click at [1299, 487] on div "Search Menu Properties My Booking Contact Us [PHONE_NUMBER] Search Check Availa…" at bounding box center [705, 688] width 1411 height 3424
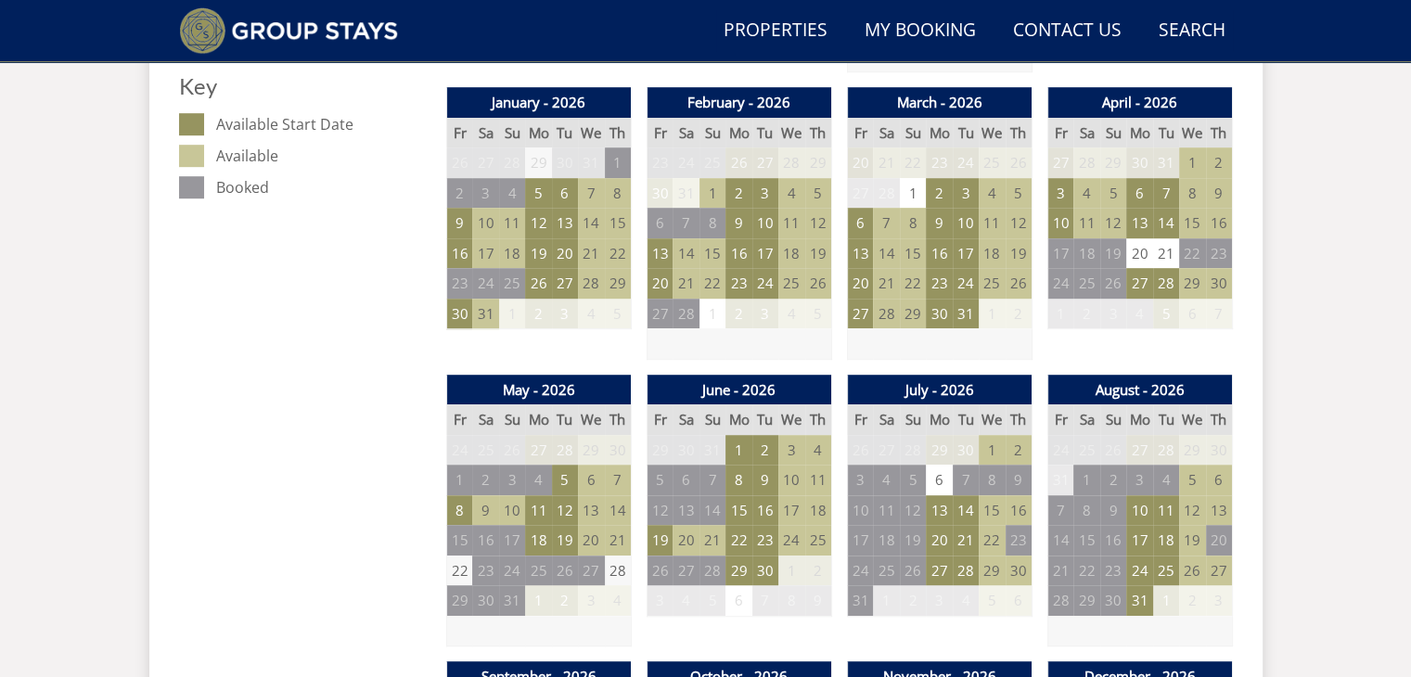
click at [1194, 511] on td "12" at bounding box center [1192, 510] width 26 height 31
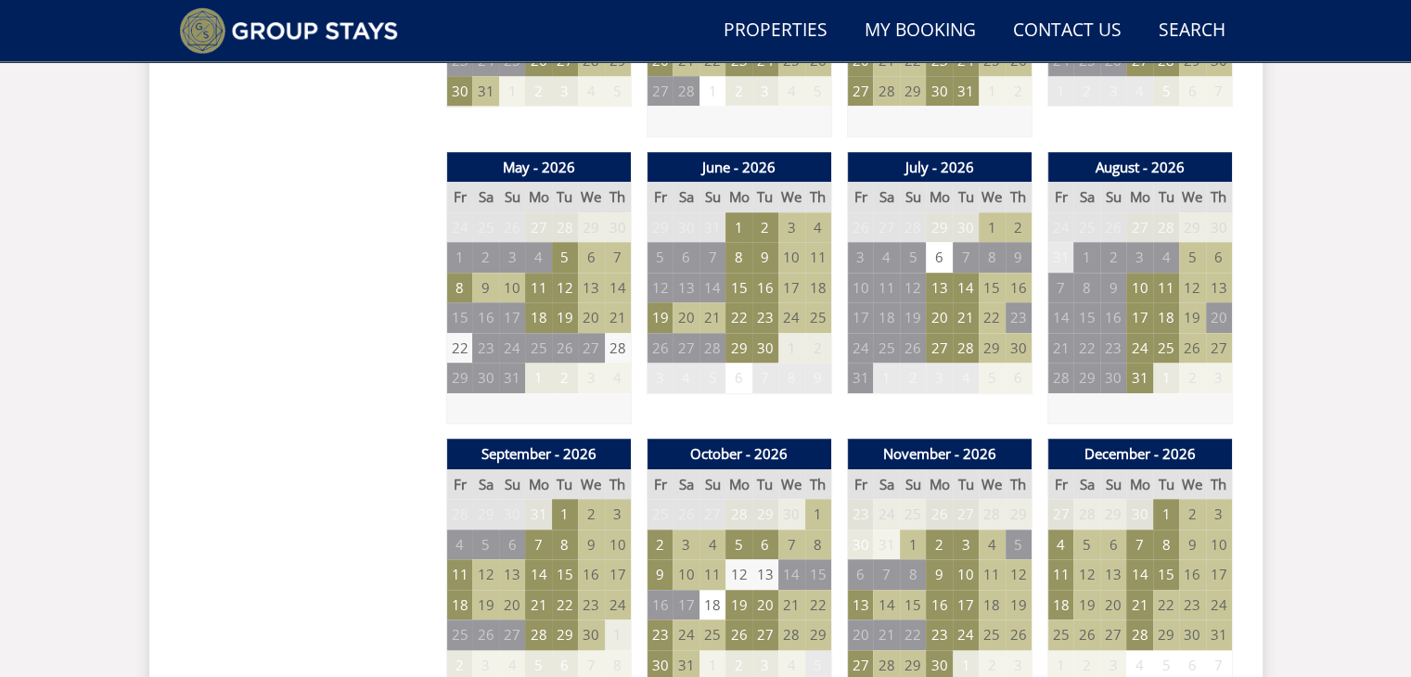
scroll to position [1325, 0]
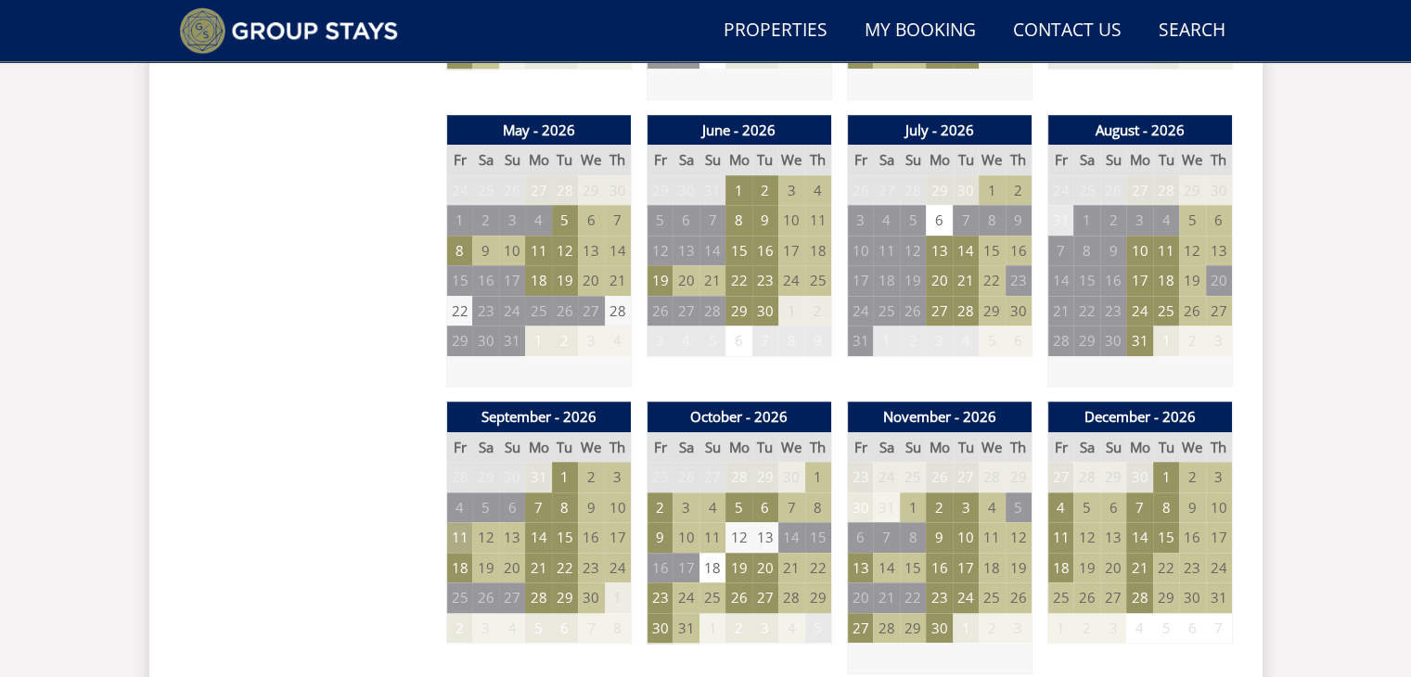
click at [463, 536] on td "11" at bounding box center [459, 537] width 26 height 31
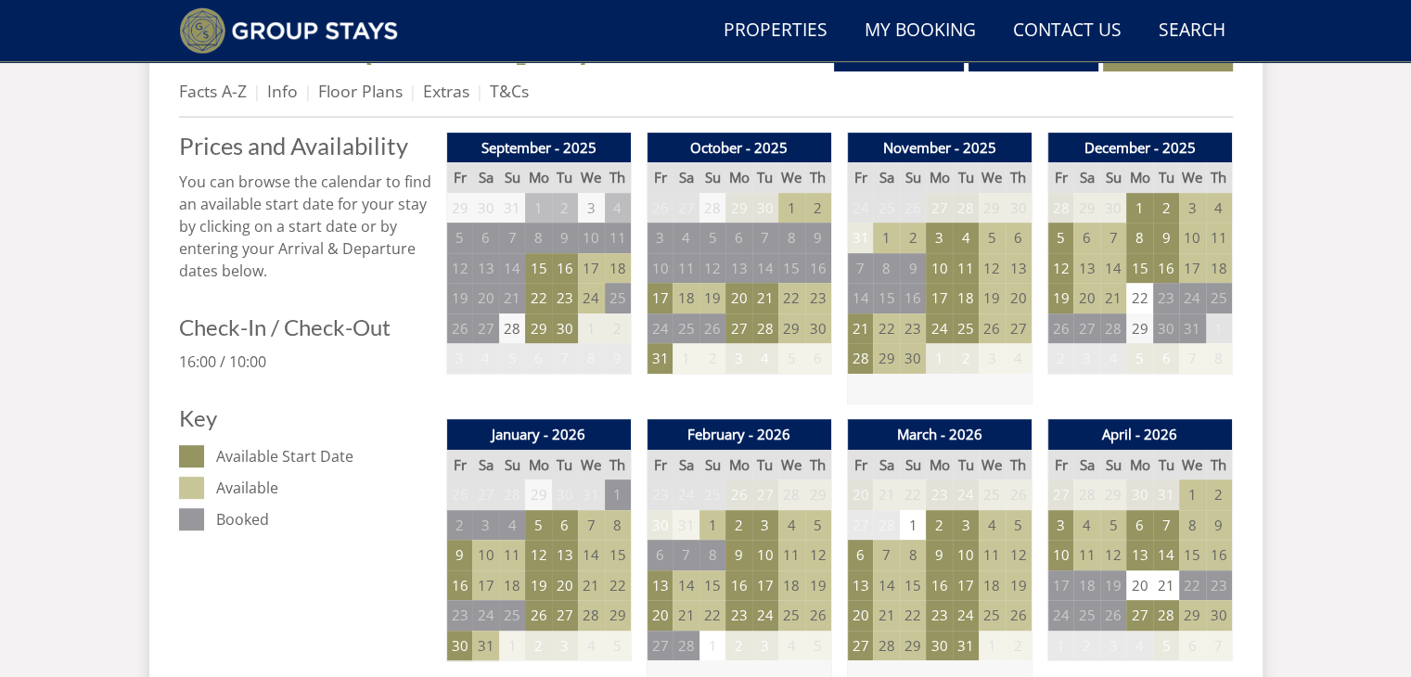
scroll to position [0, 0]
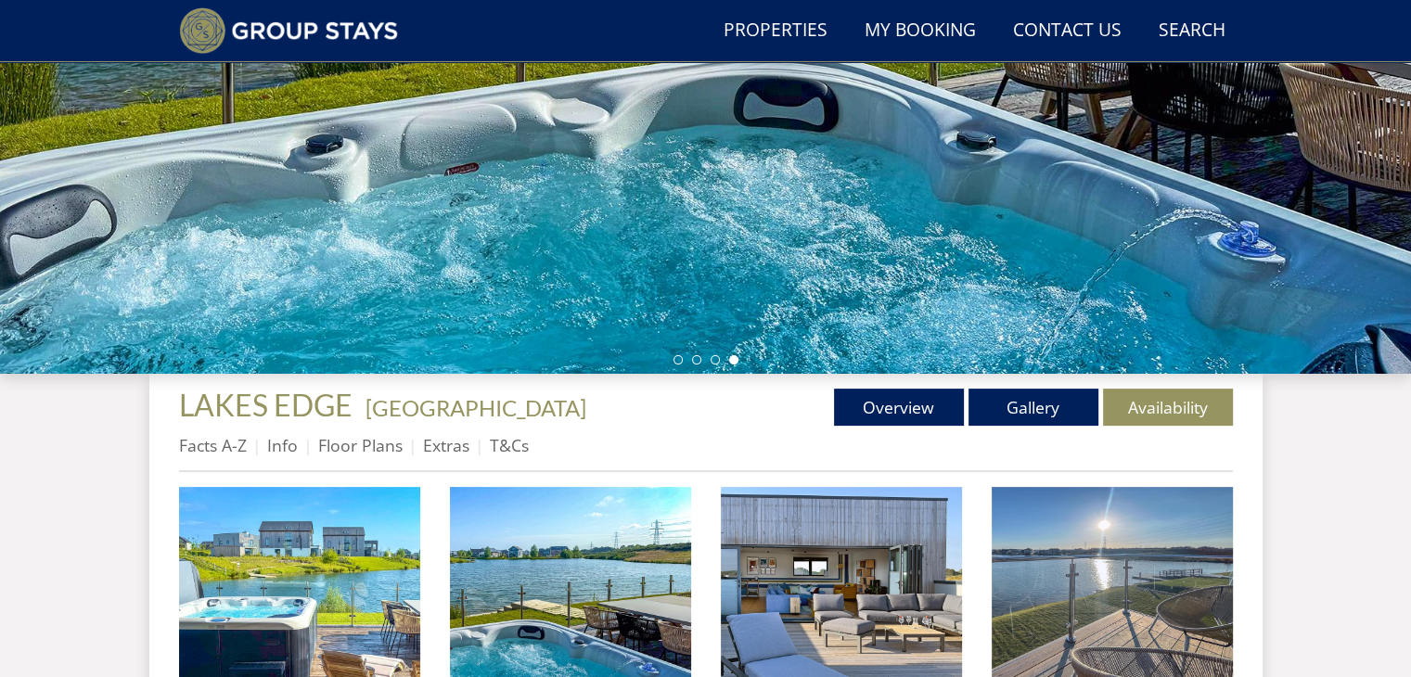
scroll to position [341, 0]
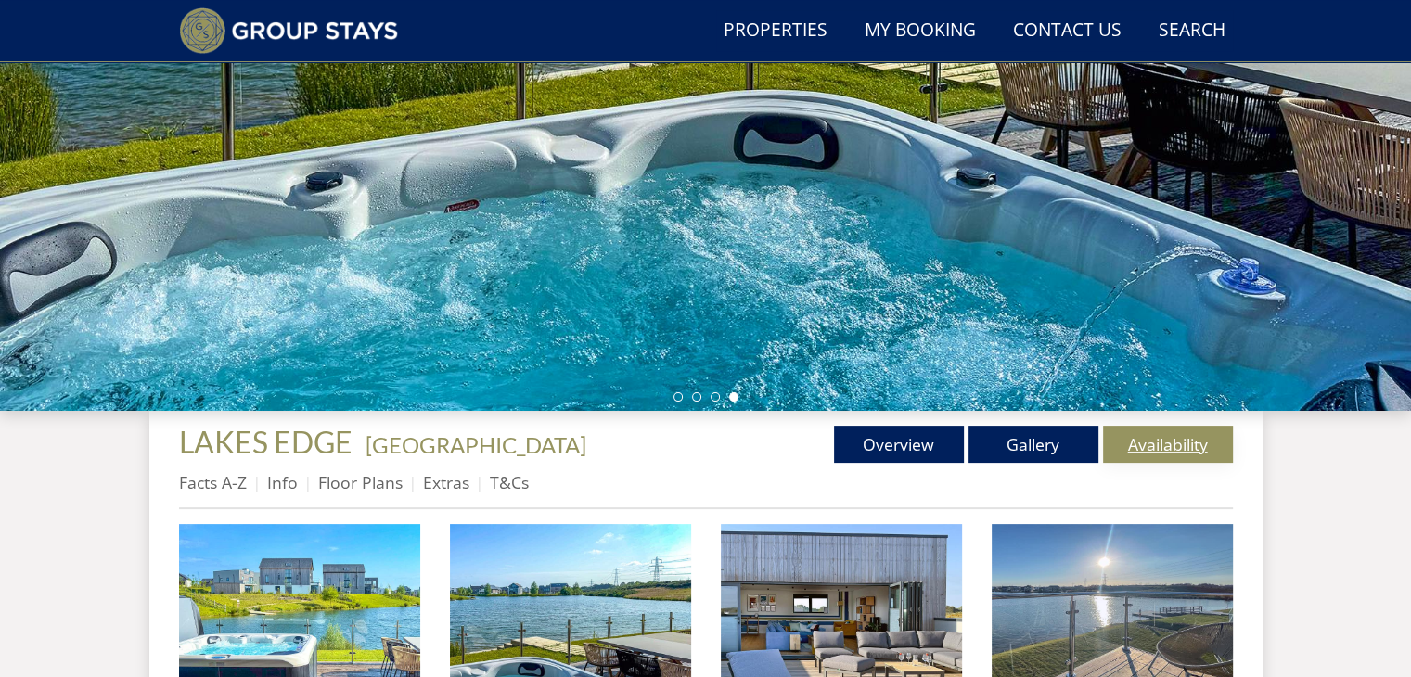
click at [1159, 440] on link "Availability" at bounding box center [1168, 444] width 130 height 37
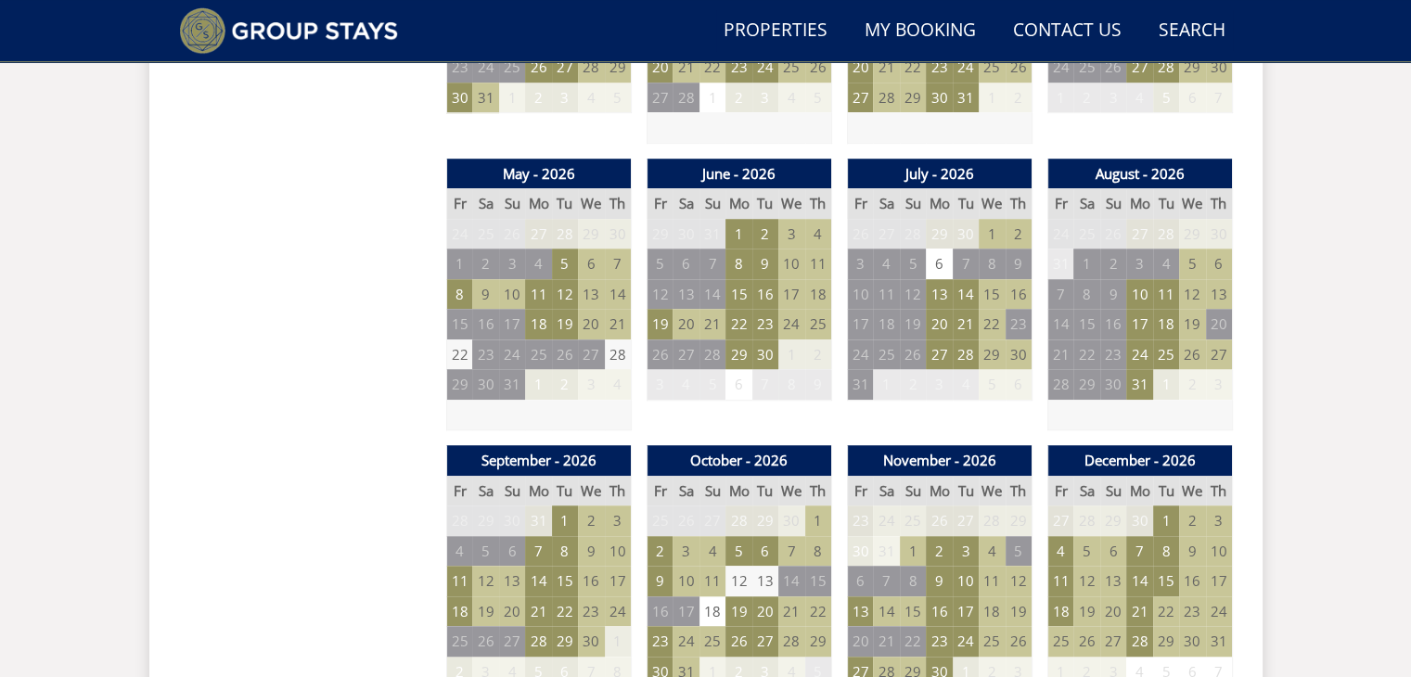
scroll to position [1332, 0]
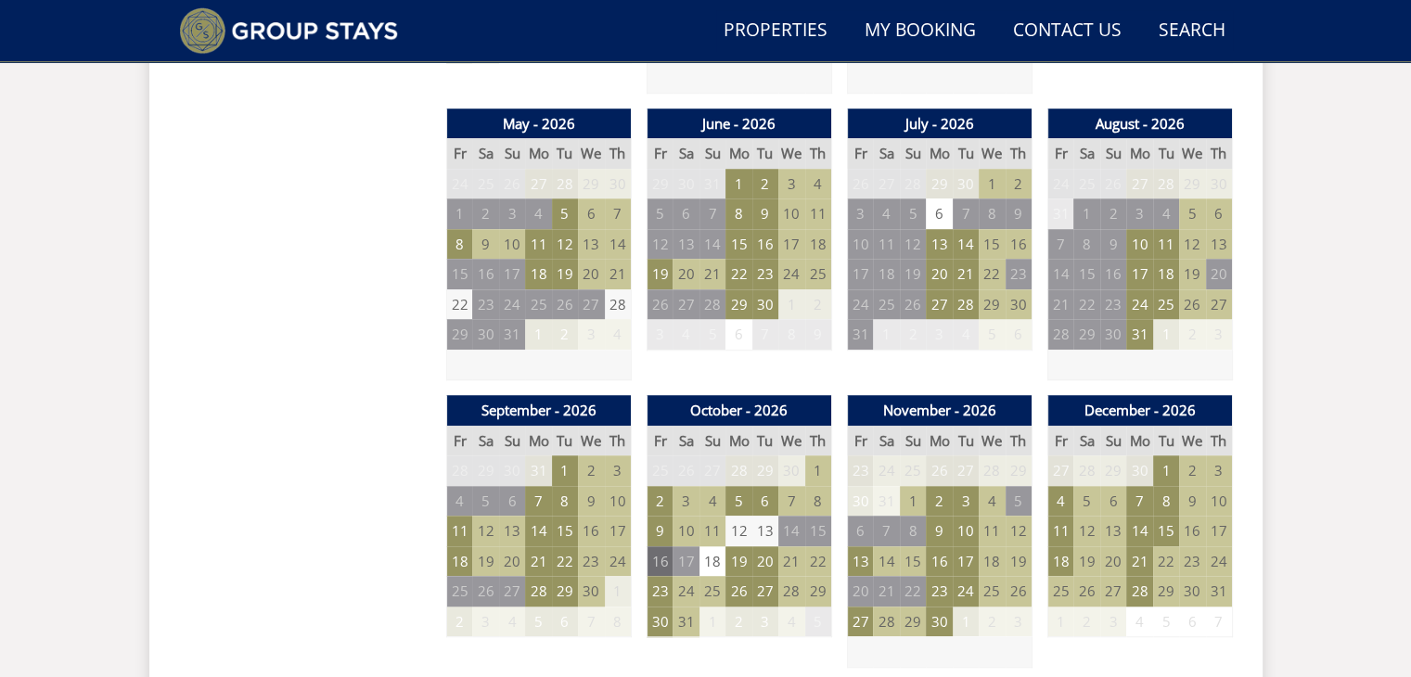
click at [661, 557] on td "16" at bounding box center [660, 562] width 26 height 31
click at [658, 589] on td "23" at bounding box center [660, 591] width 26 height 31
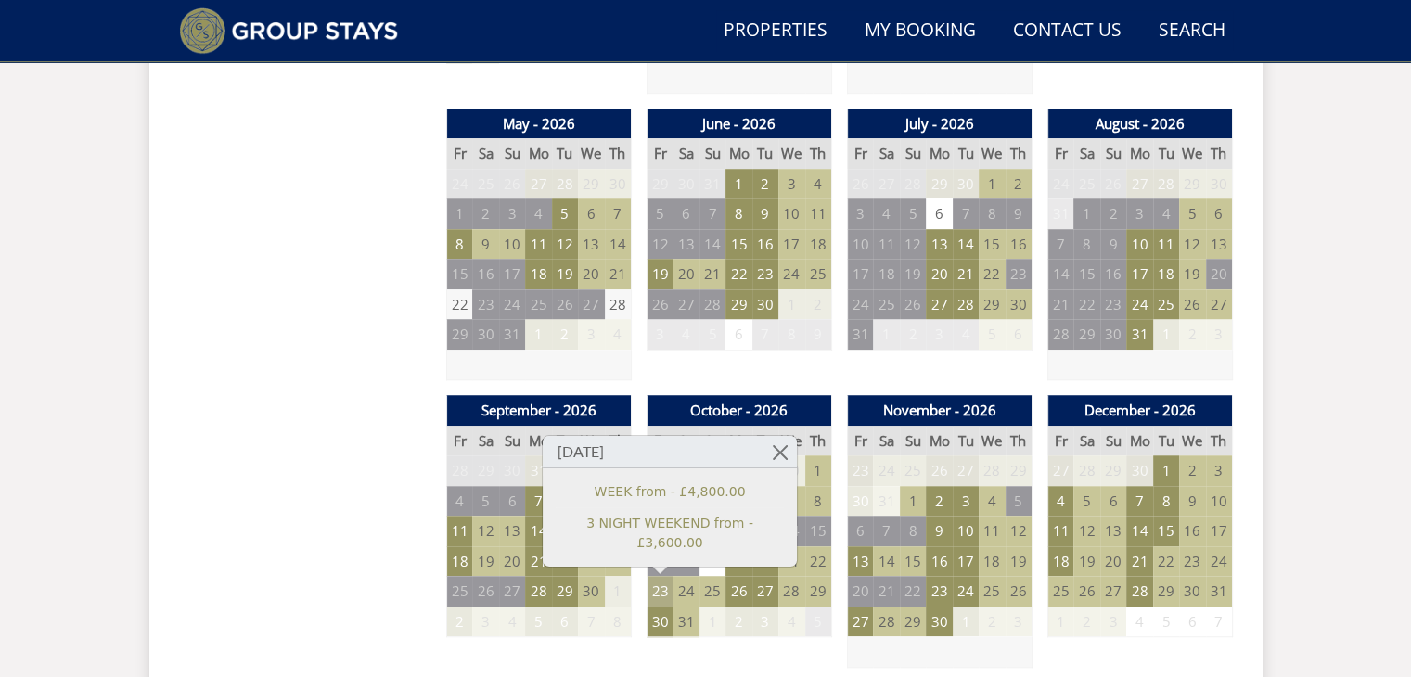
click at [658, 589] on td "23" at bounding box center [660, 591] width 26 height 31
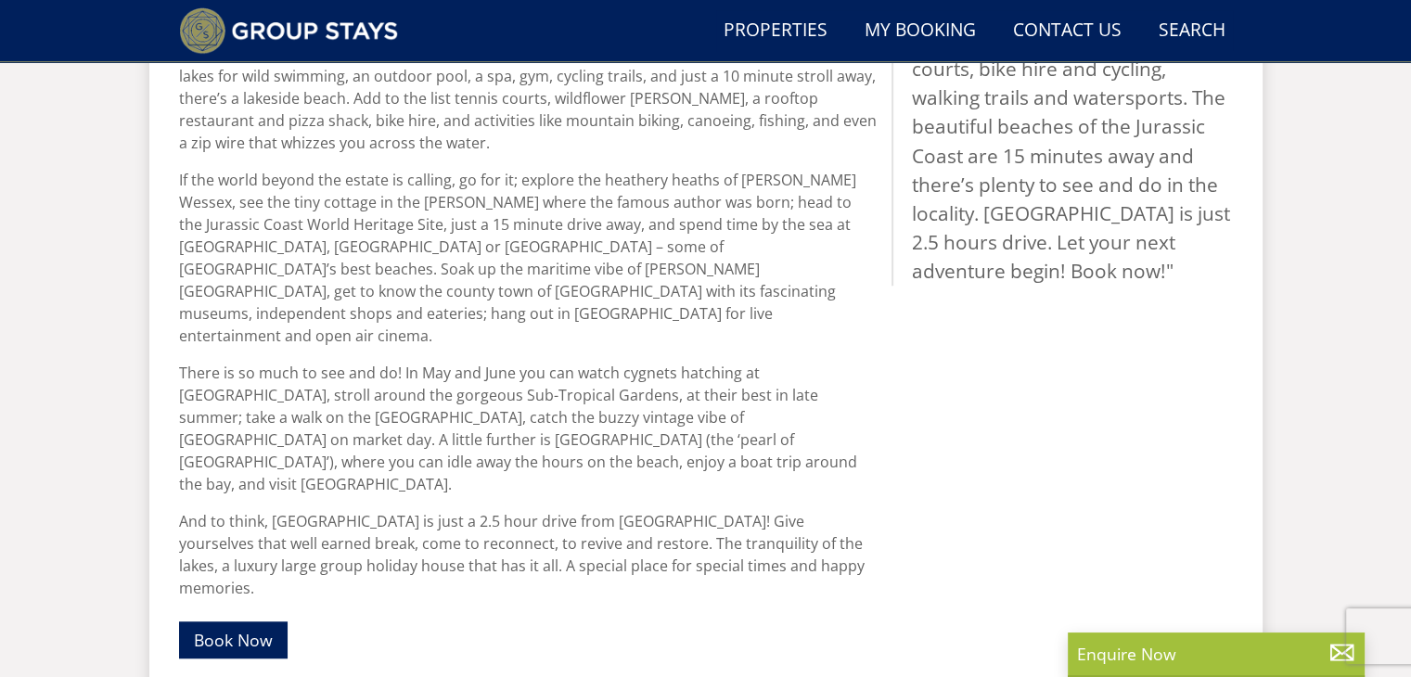
scroll to position [341, 0]
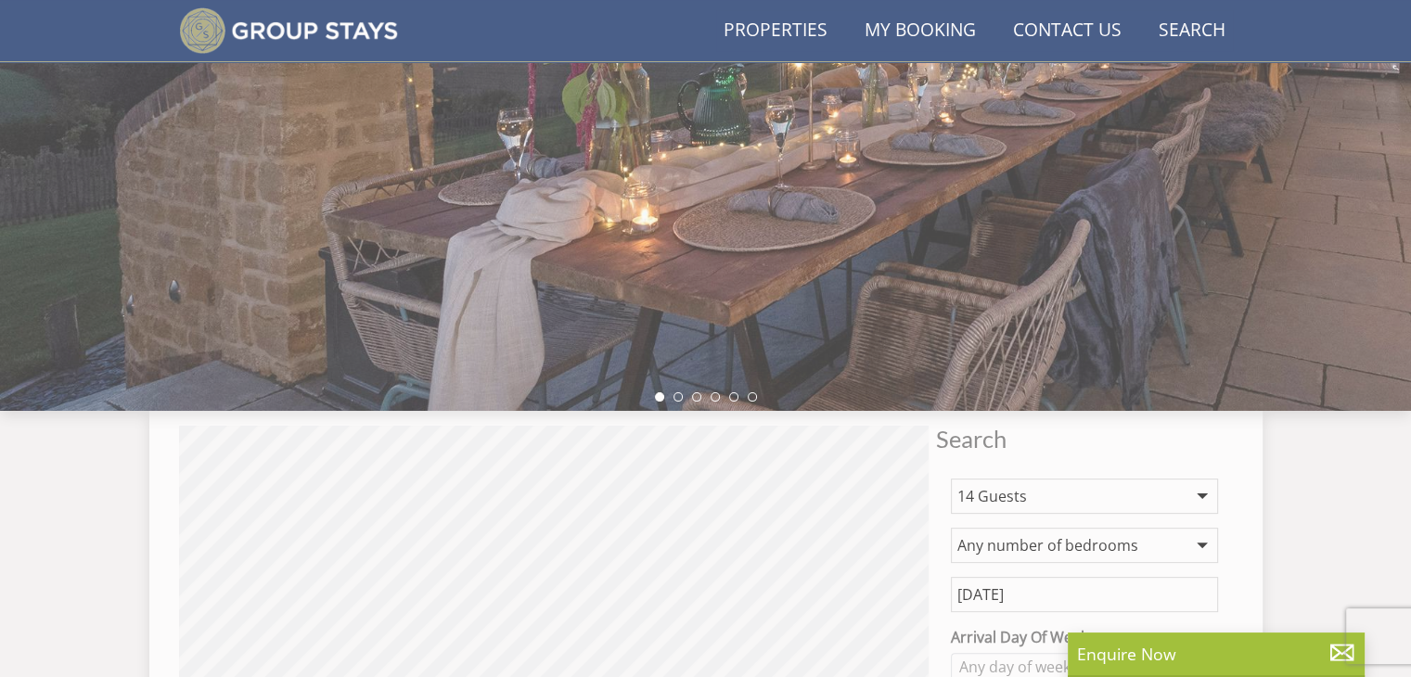
scroll to position [1385, 0]
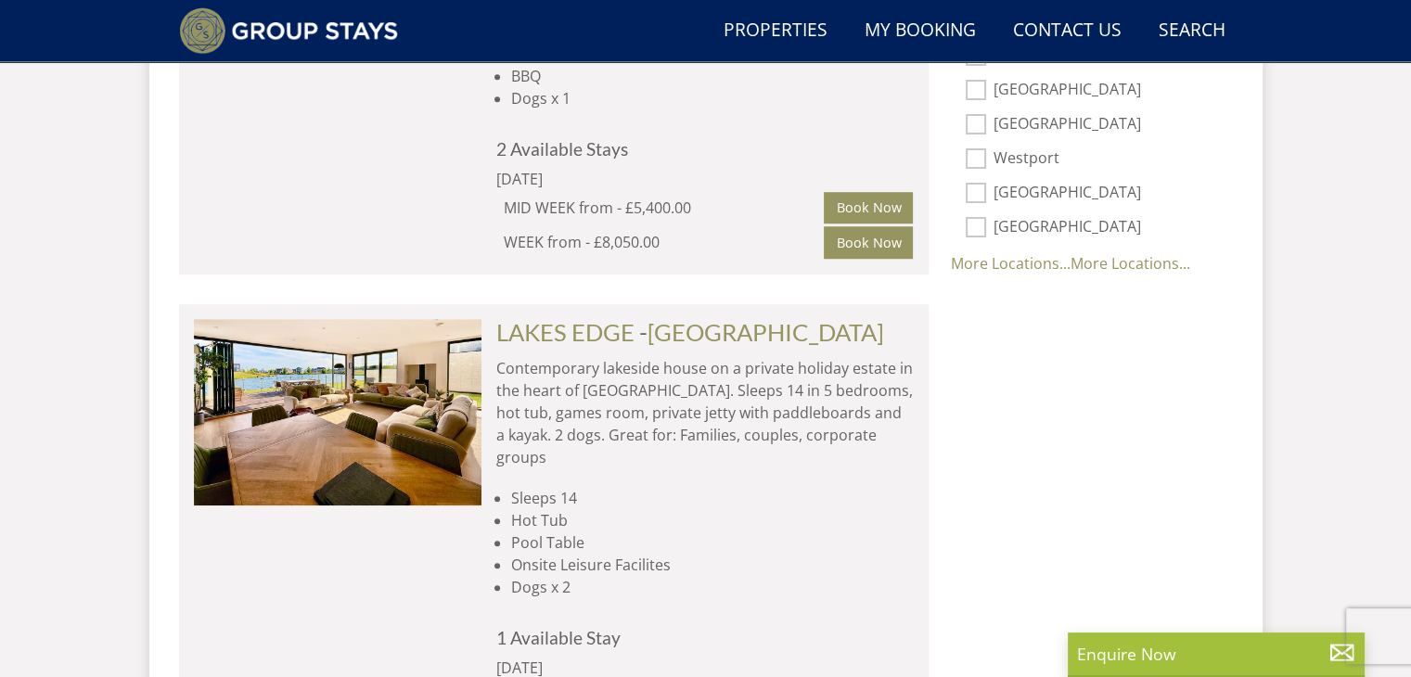
select select "14"
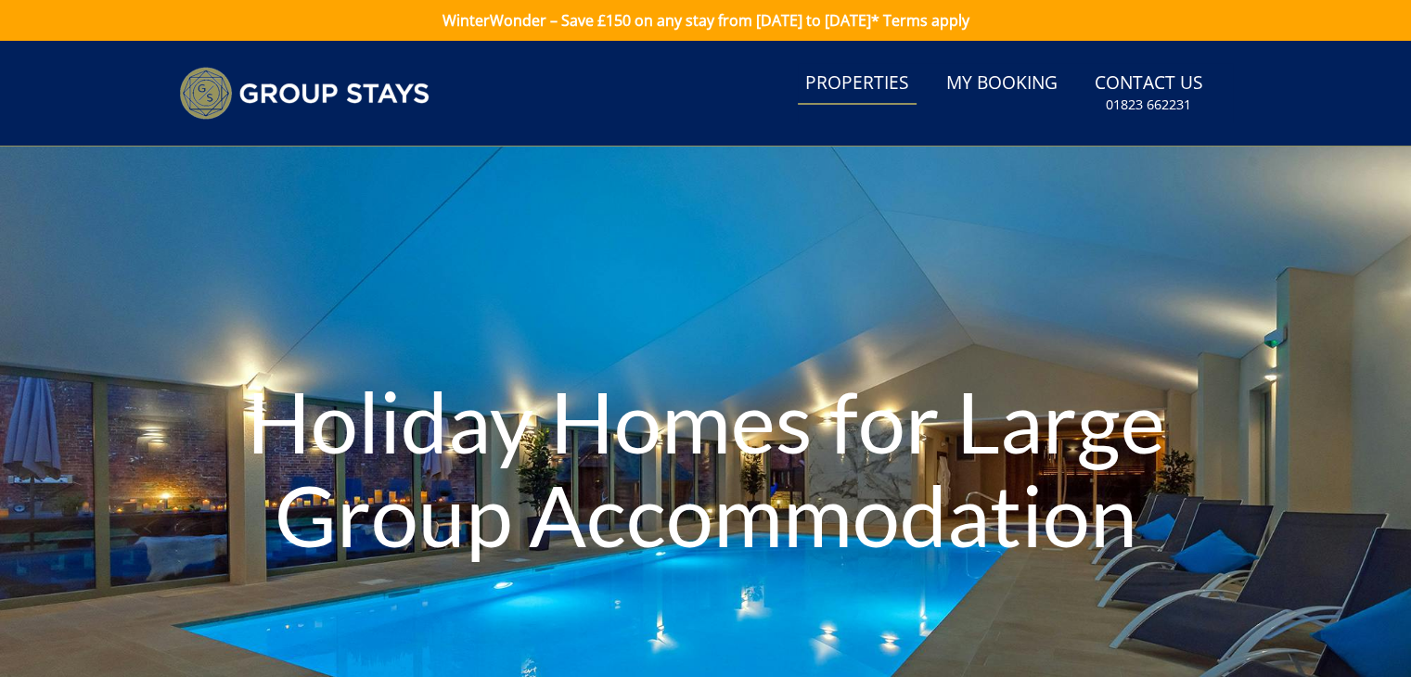
click at [839, 81] on link "Properties" at bounding box center [857, 84] width 119 height 42
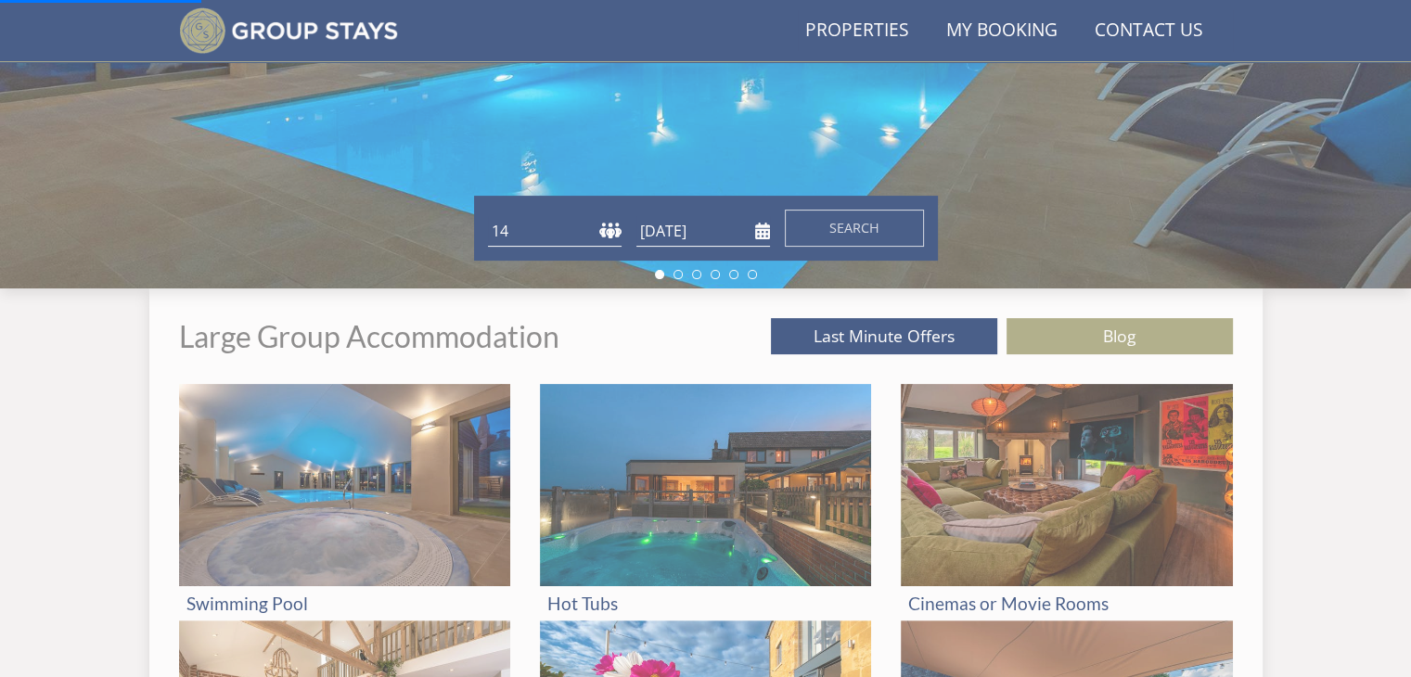
scroll to position [527, 0]
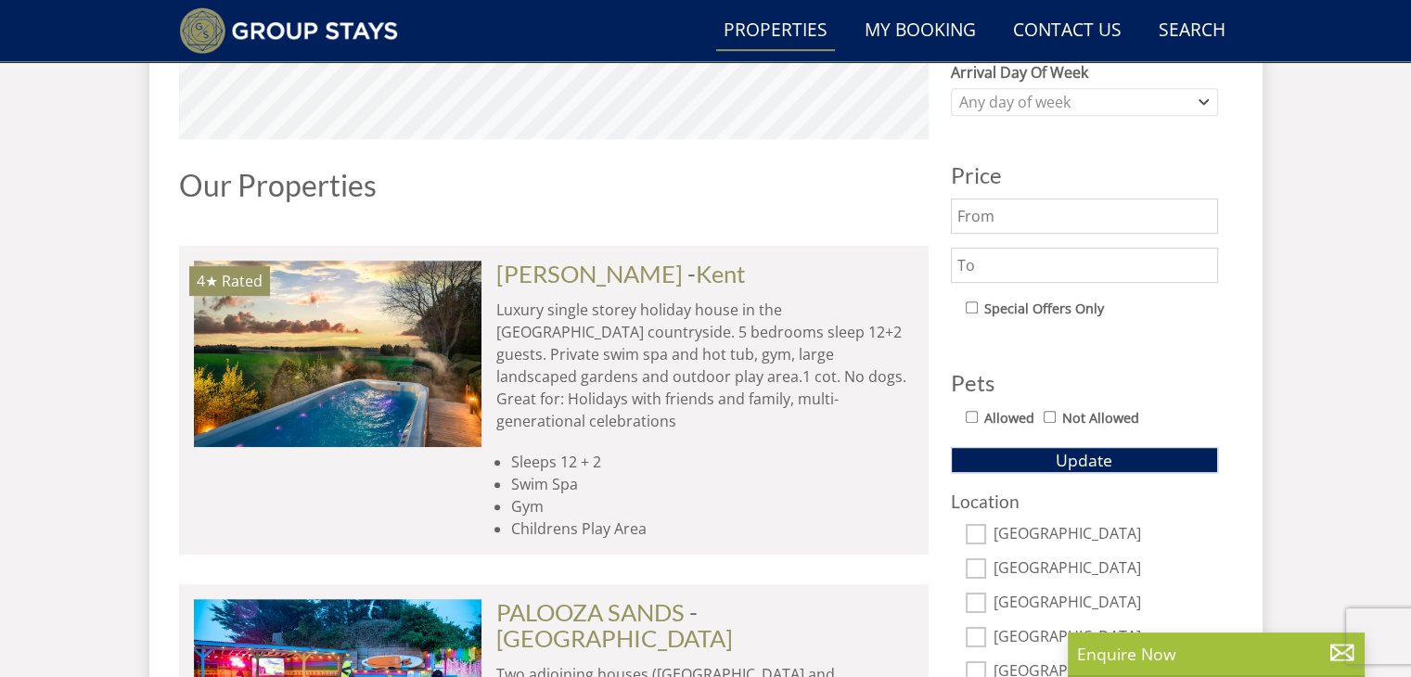
scroll to position [957, 0]
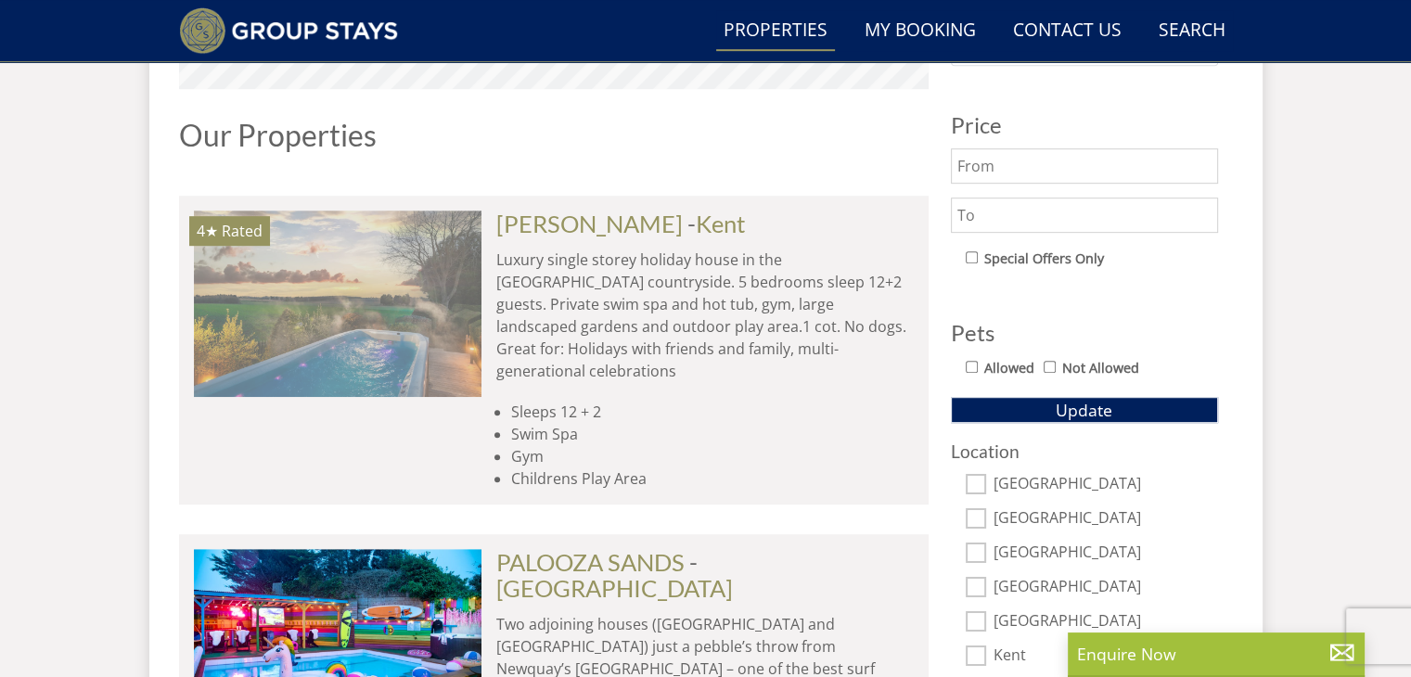
click at [448, 277] on img at bounding box center [338, 304] width 288 height 186
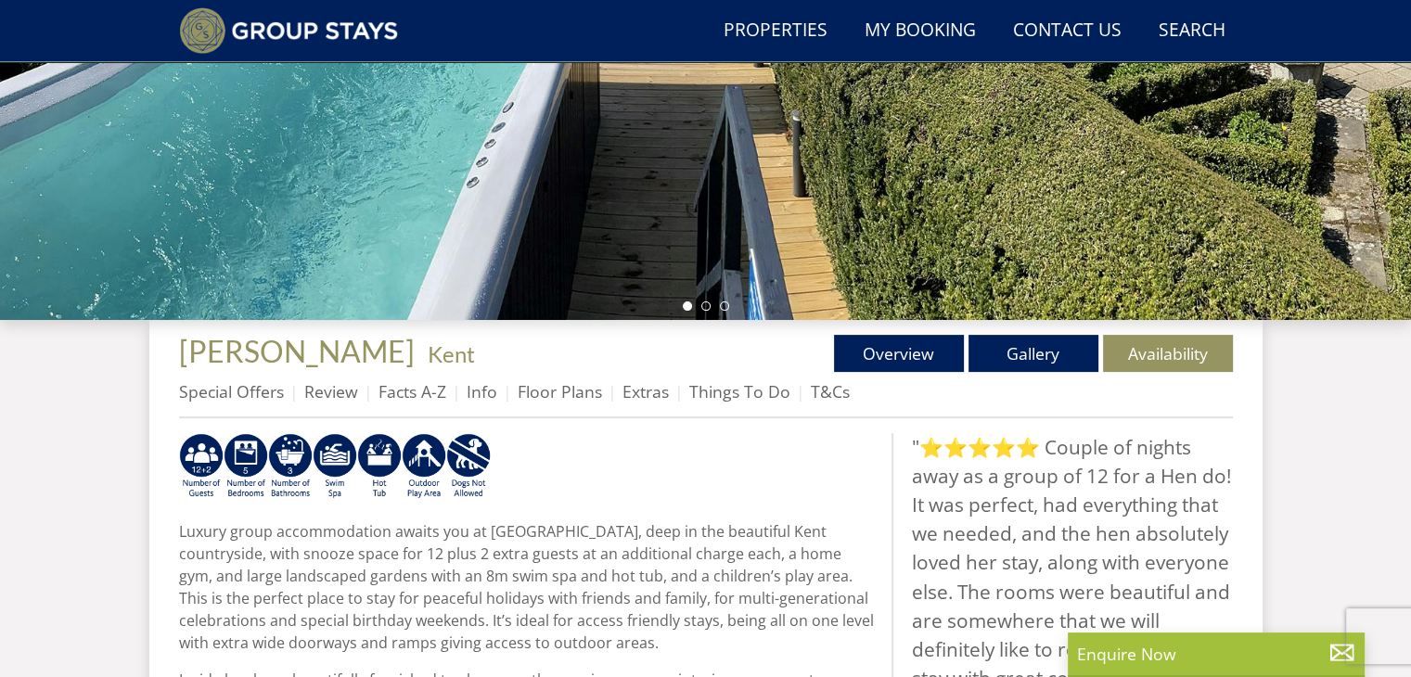
scroll to position [445, 0]
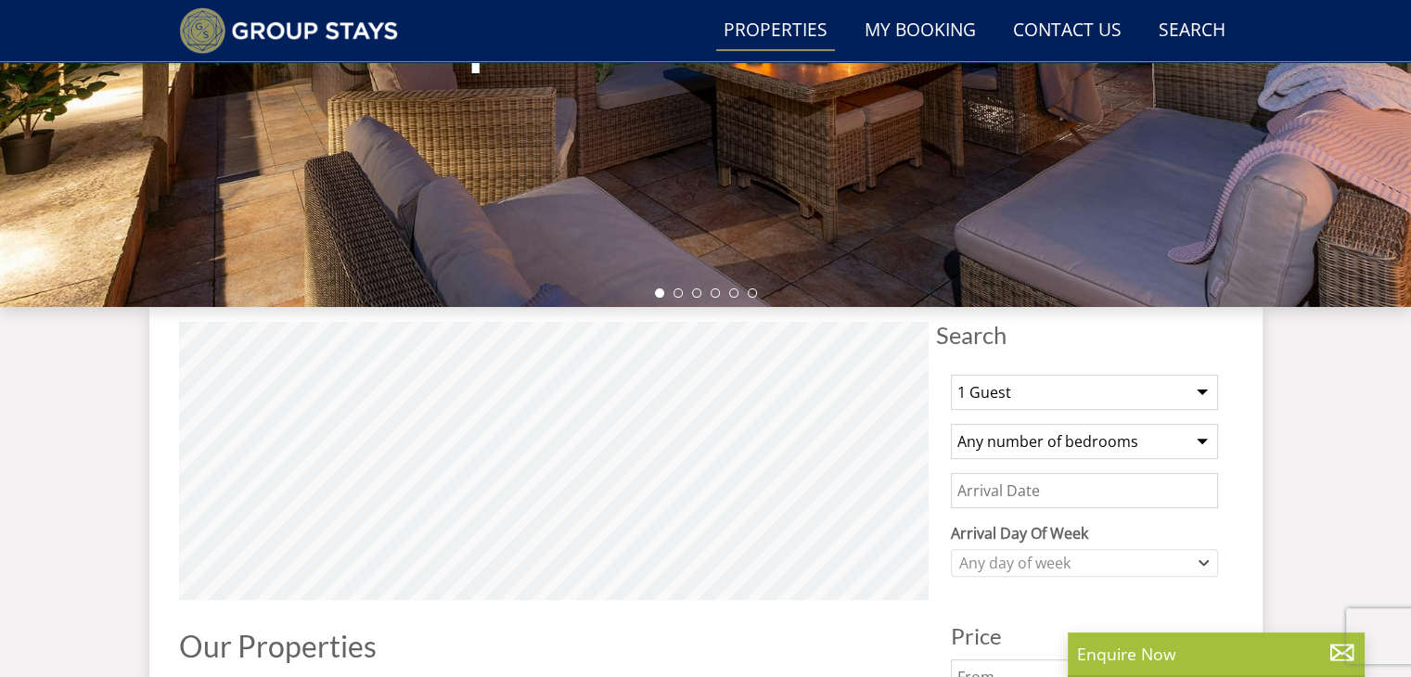
scroll to position [957, 0]
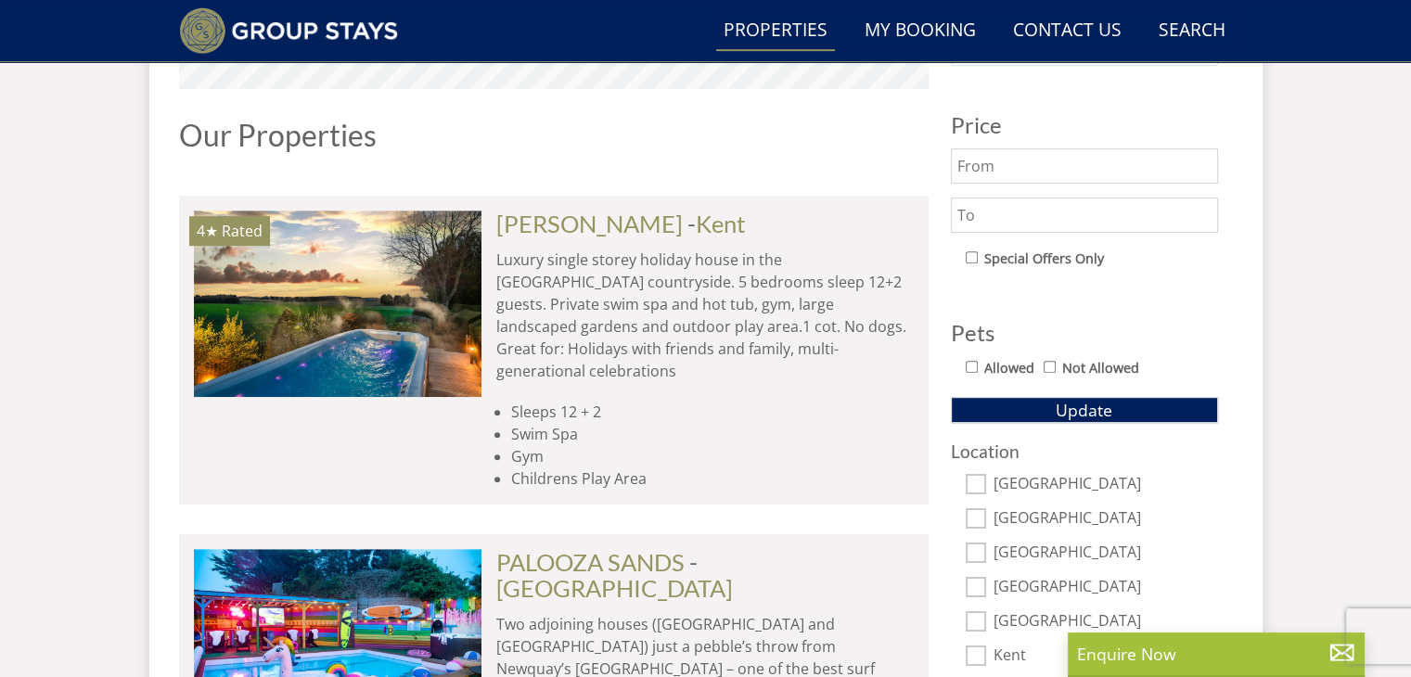
click at [972, 364] on input "Allowed" at bounding box center [972, 367] width 12 height 12
checkbox input "true"
click at [1169, 407] on button "Update" at bounding box center [1084, 410] width 267 height 26
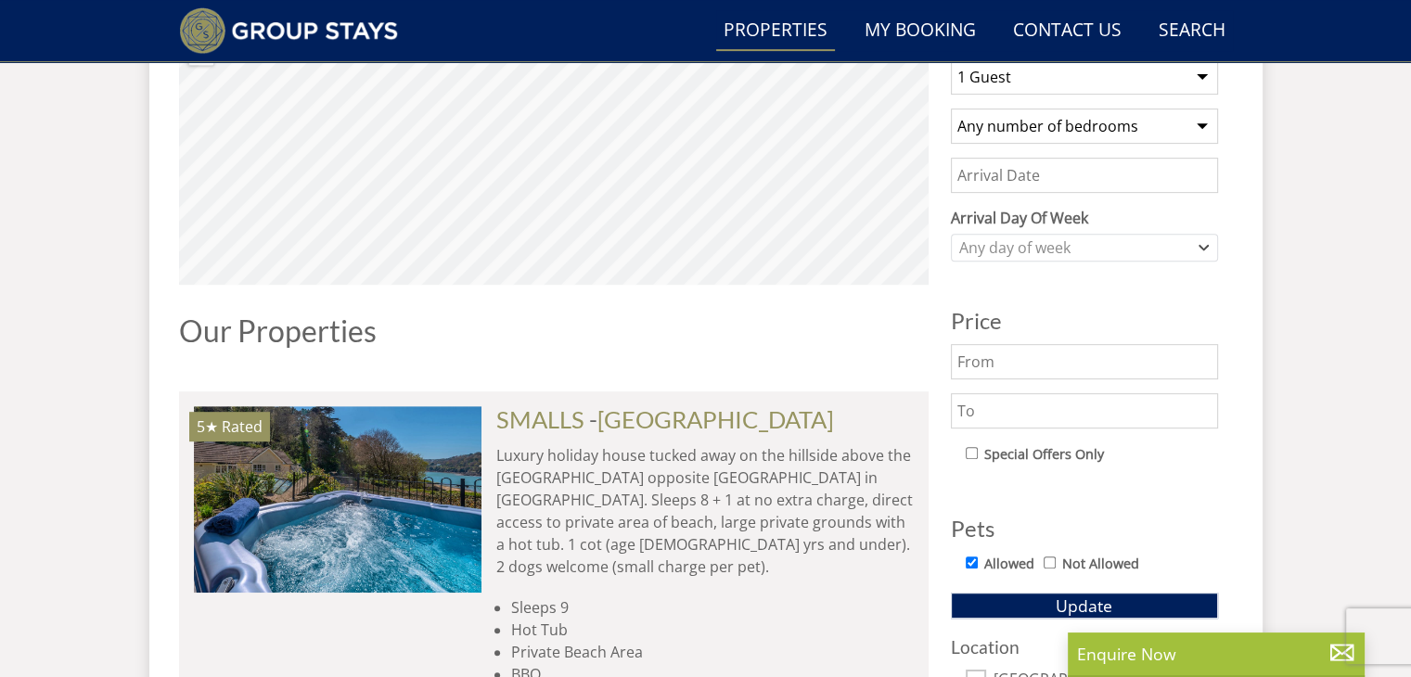
scroll to position [600, 0]
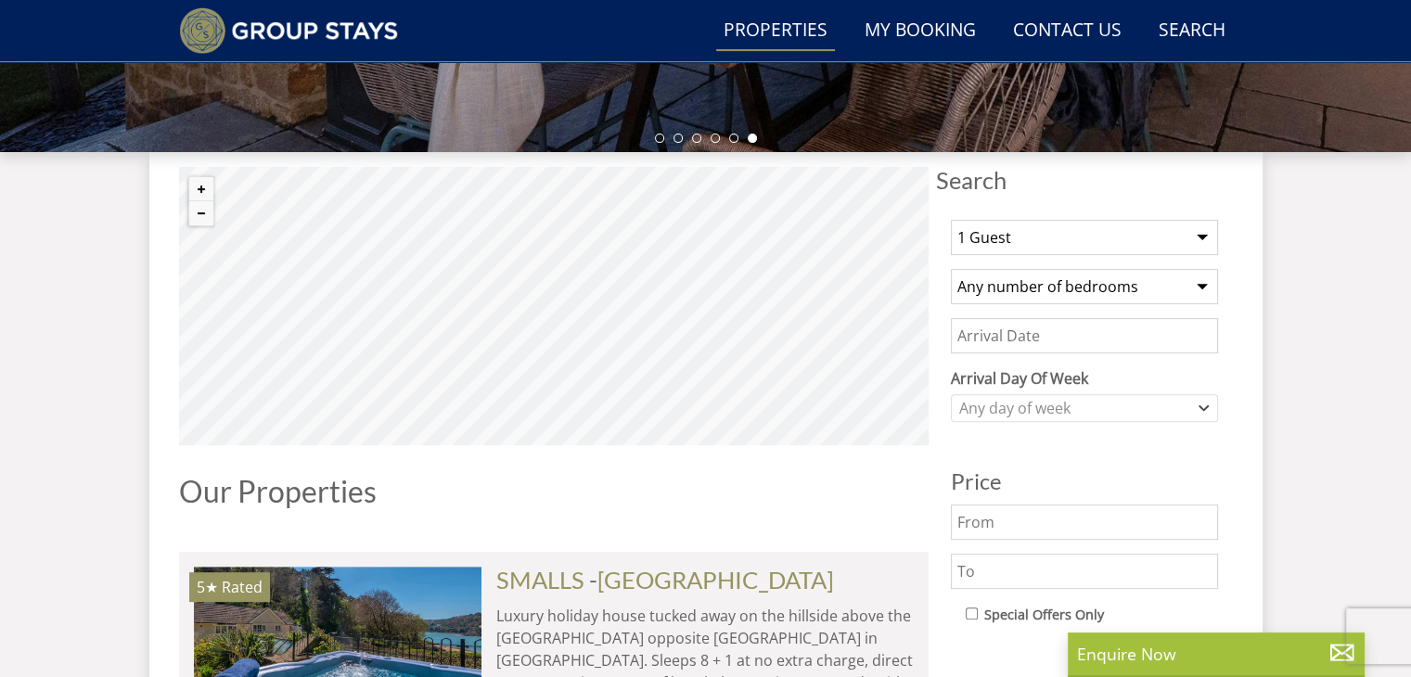
click at [1196, 228] on select "1 Guest 2 Guests 3 Guests 4 Guests 5 Guests 6 Guests 7 Guests 8 Guests 9 Guests…" at bounding box center [1084, 237] width 267 height 35
select select "14"
click at [951, 220] on select "1 Guest 2 Guests 3 Guests 4 Guests 5 Guests 6 Guests 7 Guests 8 Guests 9 Guests…" at bounding box center [1084, 237] width 267 height 35
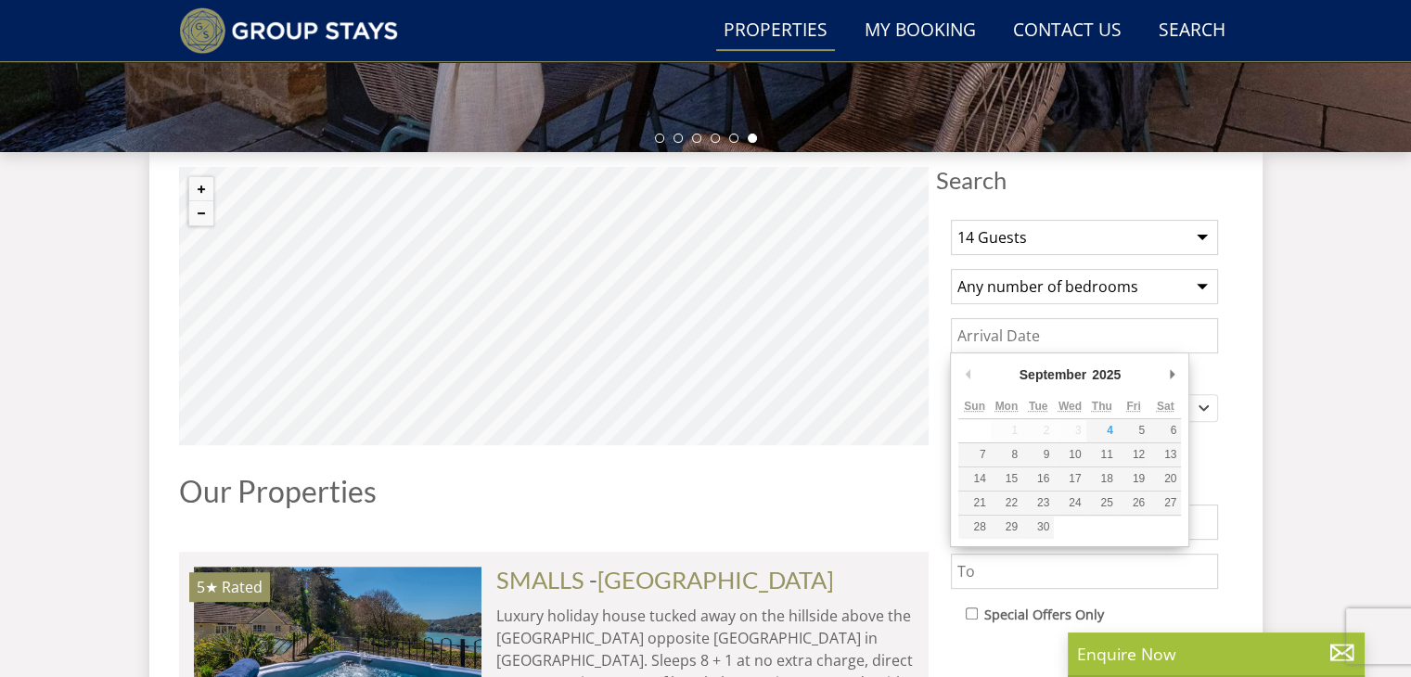
click at [1121, 339] on input "Date" at bounding box center [1084, 335] width 267 height 35
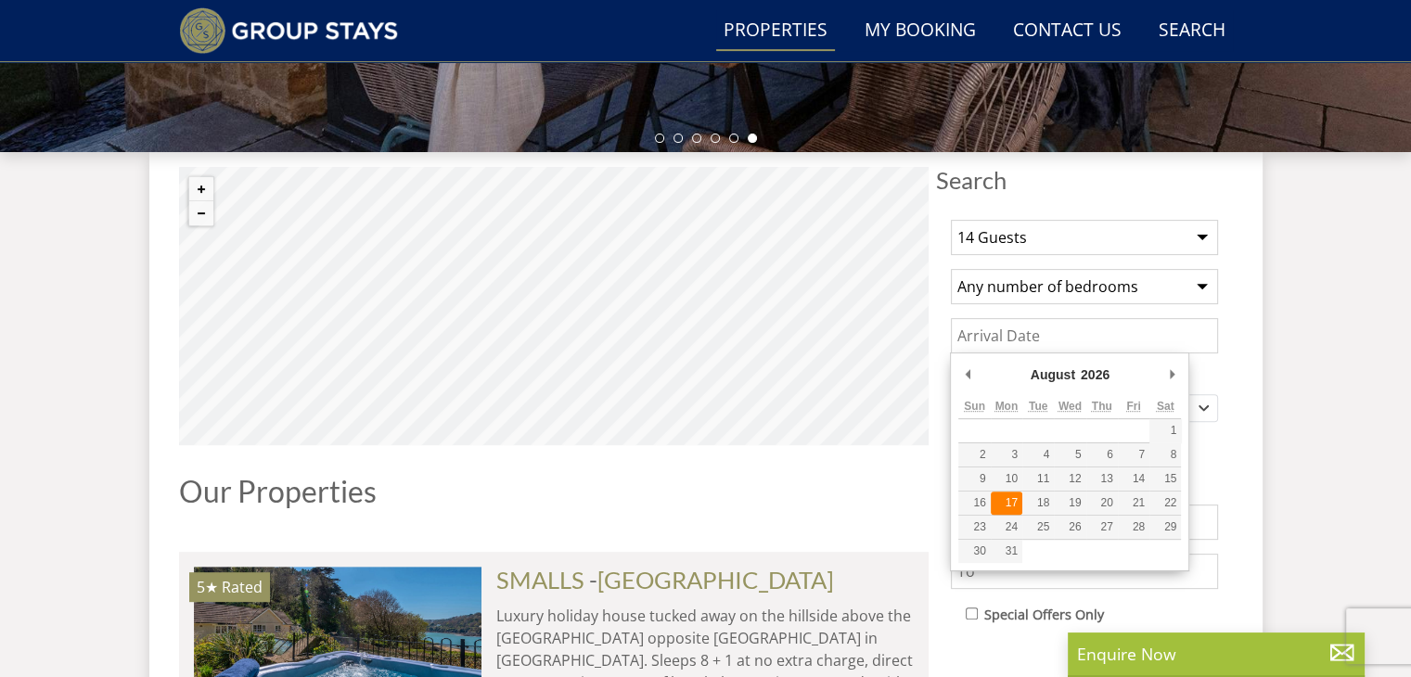
type input "[DATE]"
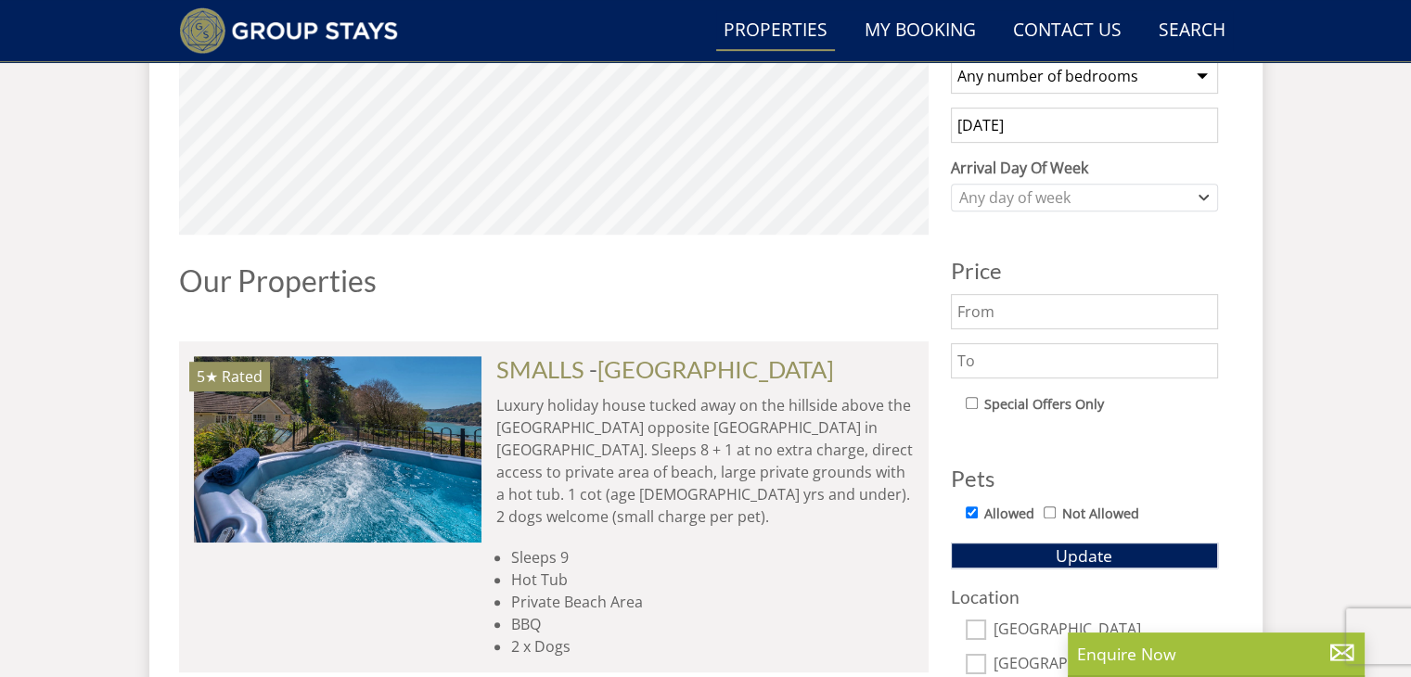
scroll to position [872, 0]
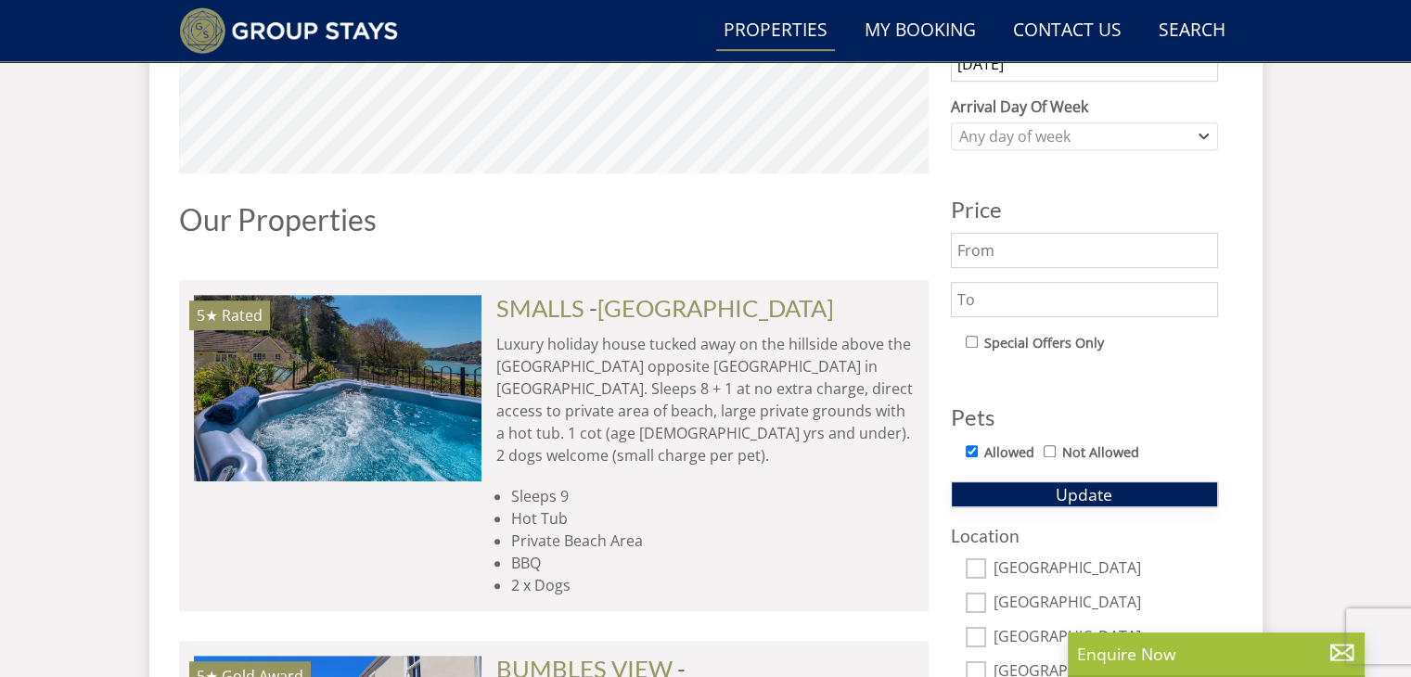
click at [1148, 487] on button "Update" at bounding box center [1084, 495] width 267 height 26
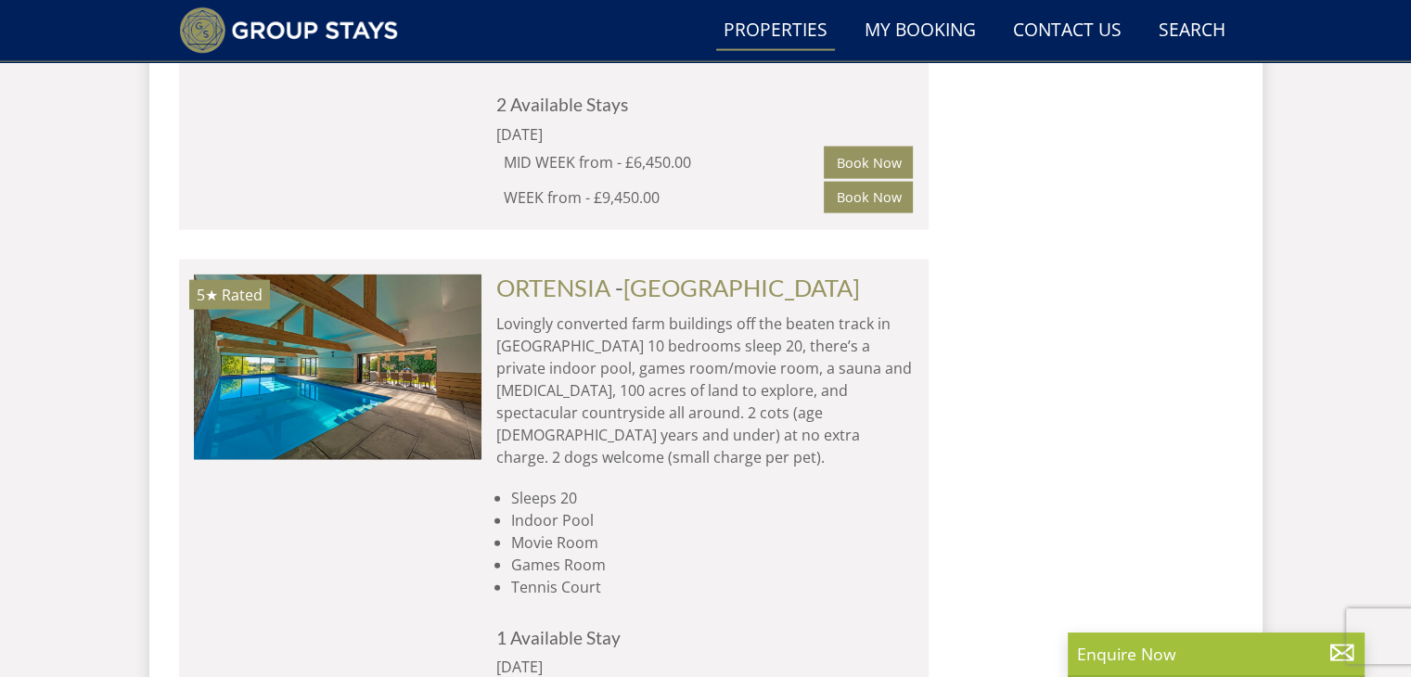
scroll to position [11245, 0]
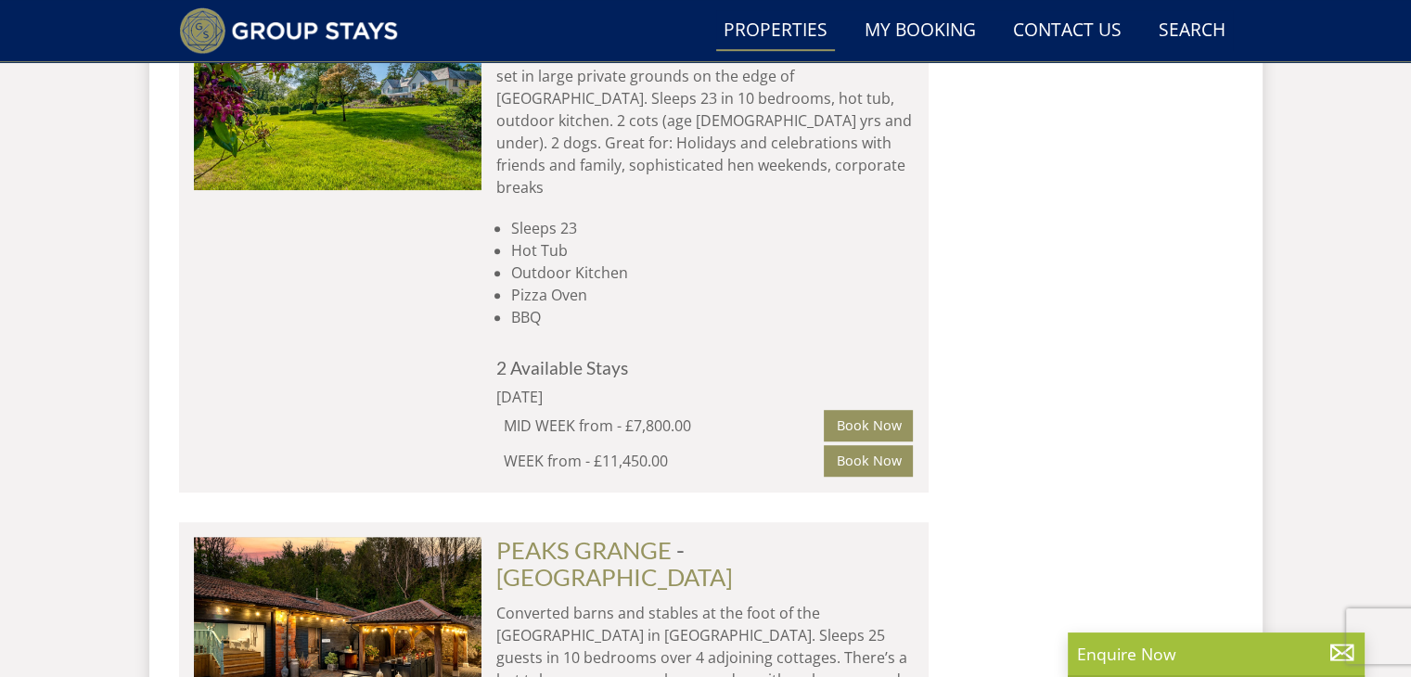
scroll to position [22325, 0]
